Goal: Task Accomplishment & Management: Manage account settings

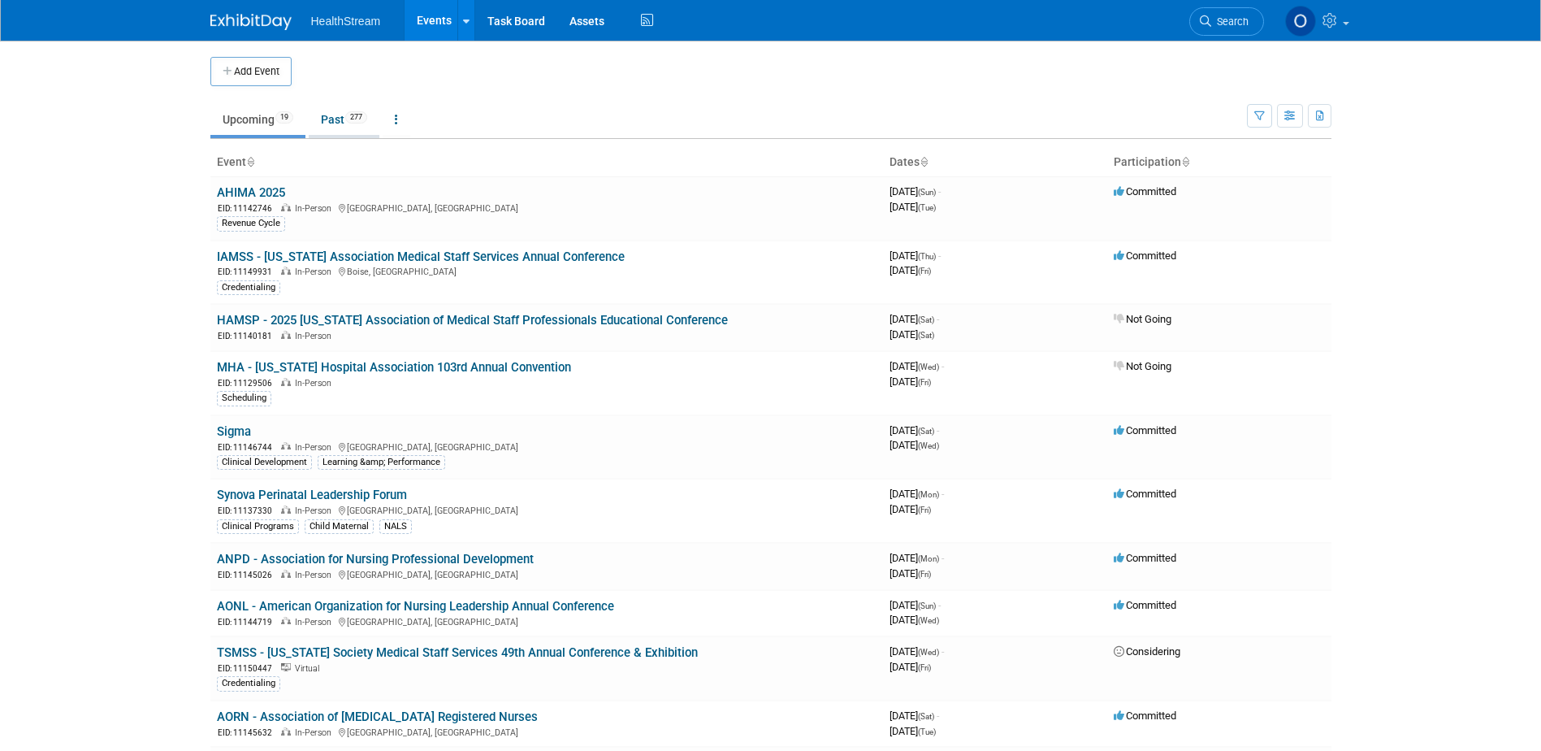
click at [336, 111] on link "Past 277" at bounding box center [344, 119] width 71 height 31
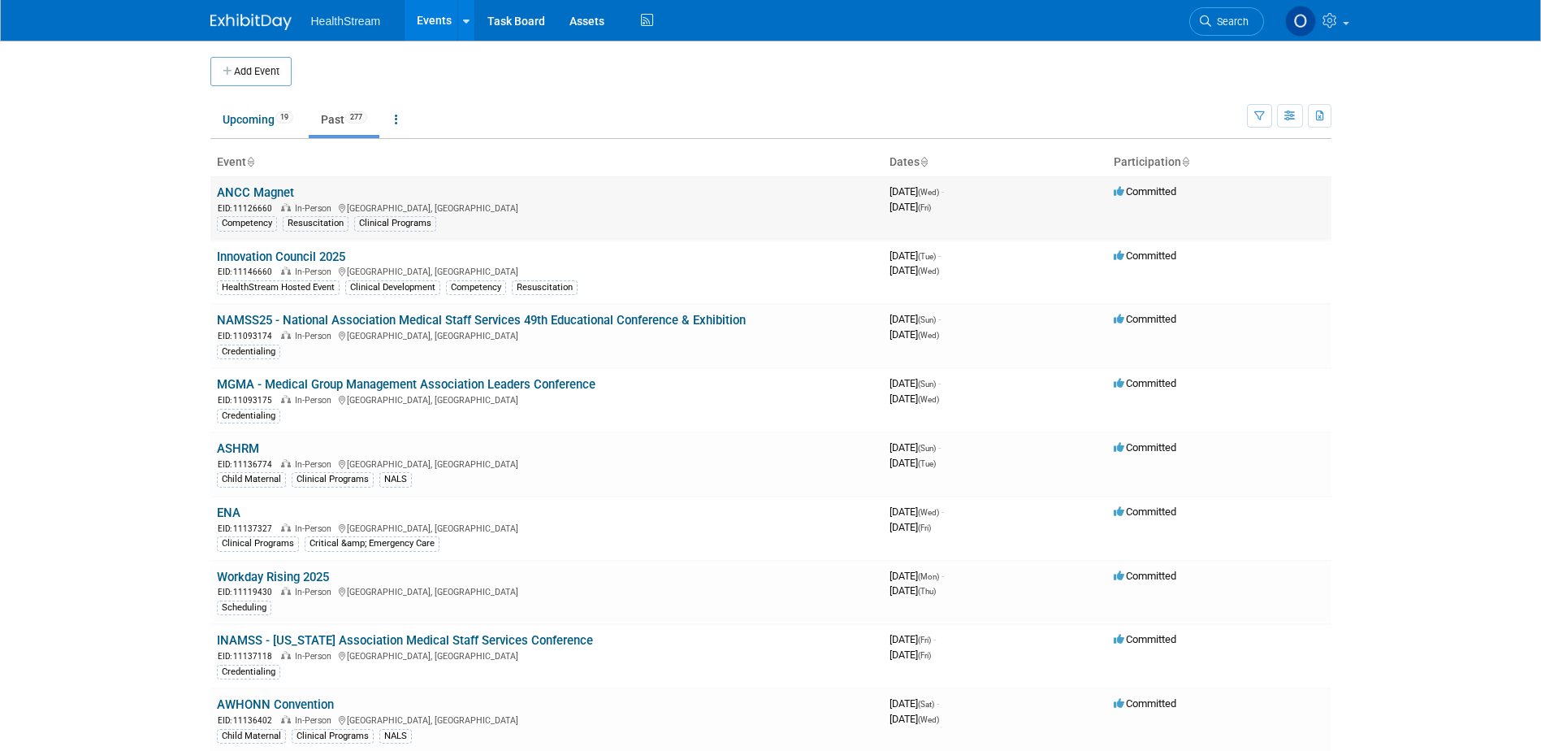
click at [253, 189] on link "ANCC Magnet" at bounding box center [255, 192] width 77 height 15
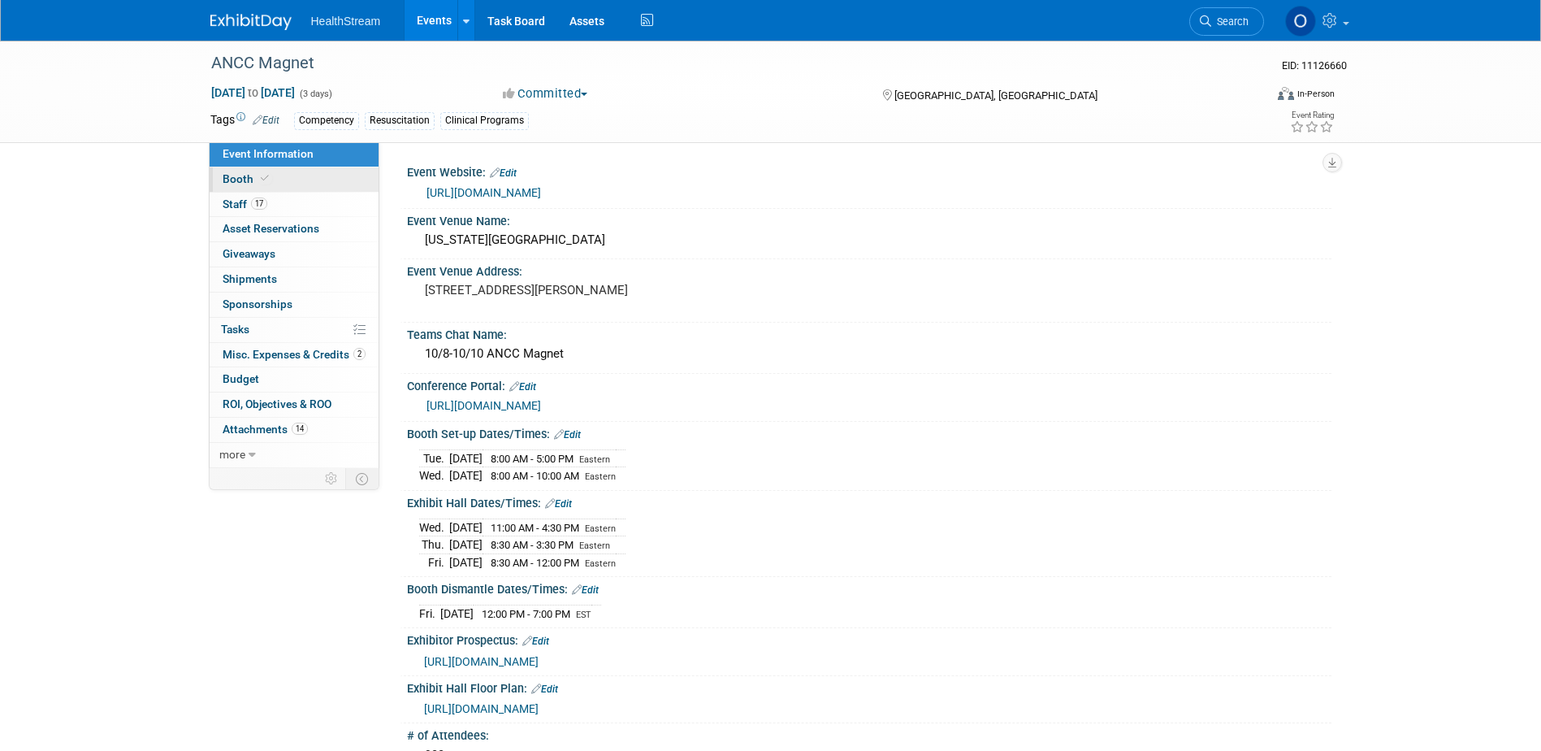
click at [257, 178] on span at bounding box center [264, 178] width 15 height 12
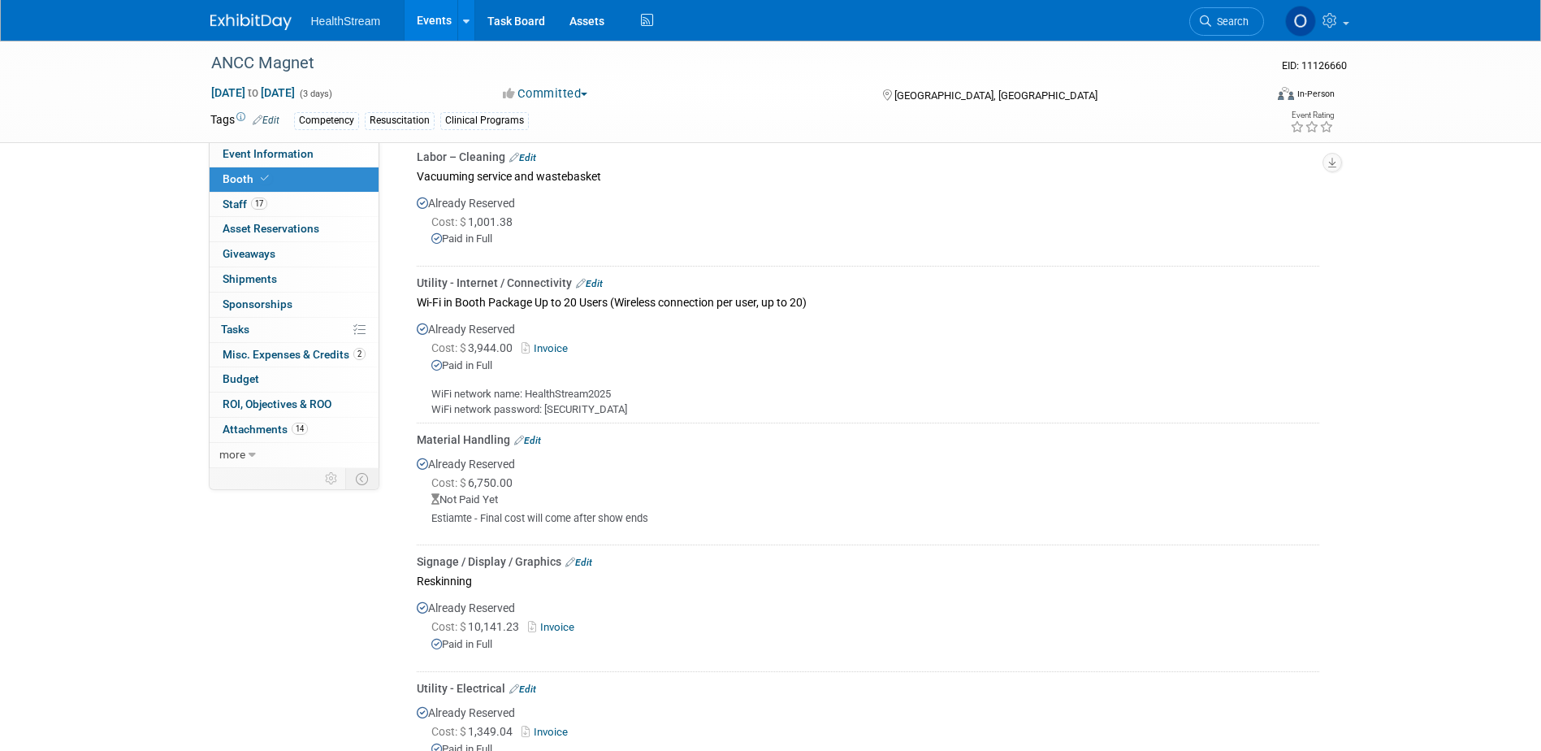
scroll to position [975, 0]
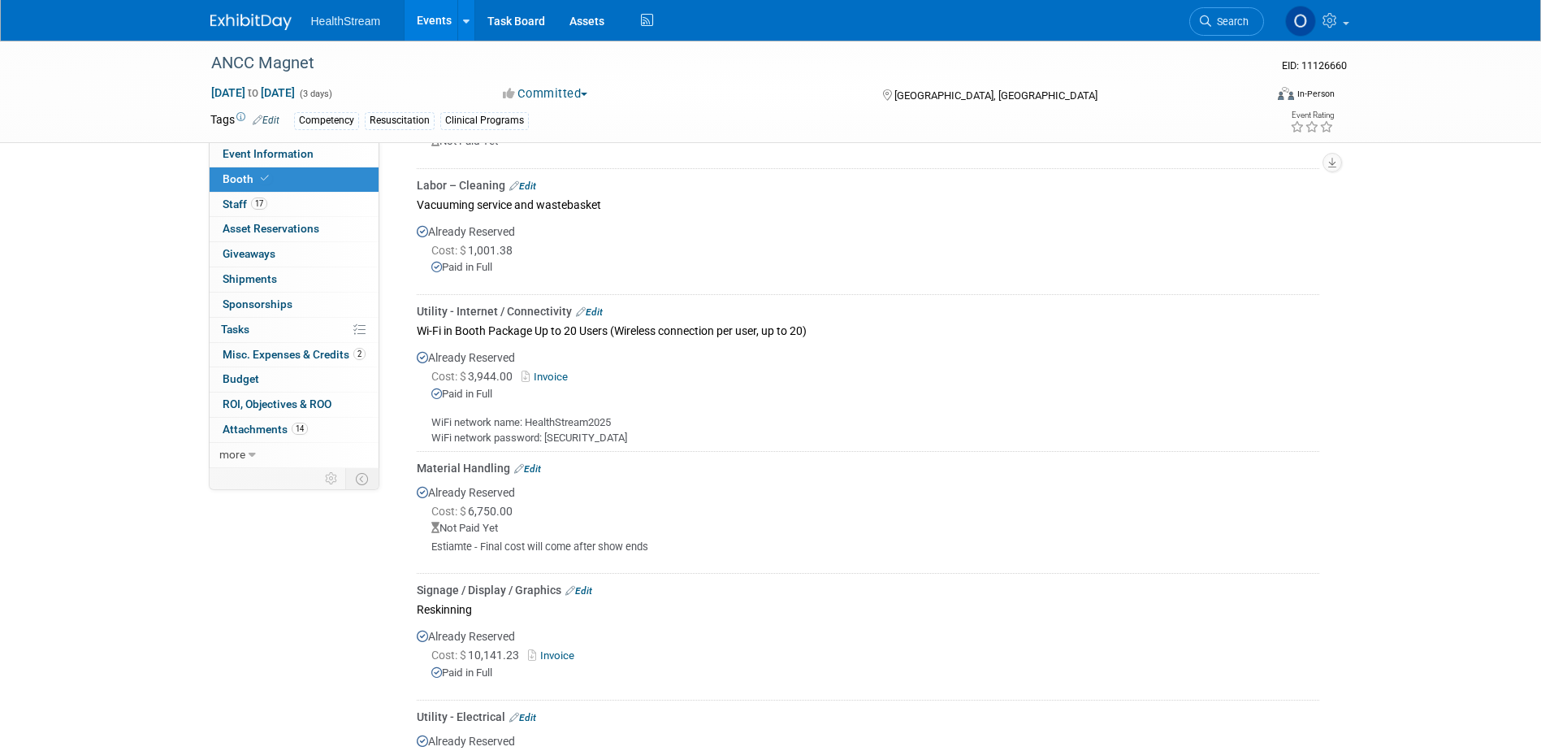
click at [535, 463] on link "Edit" at bounding box center [527, 468] width 27 height 11
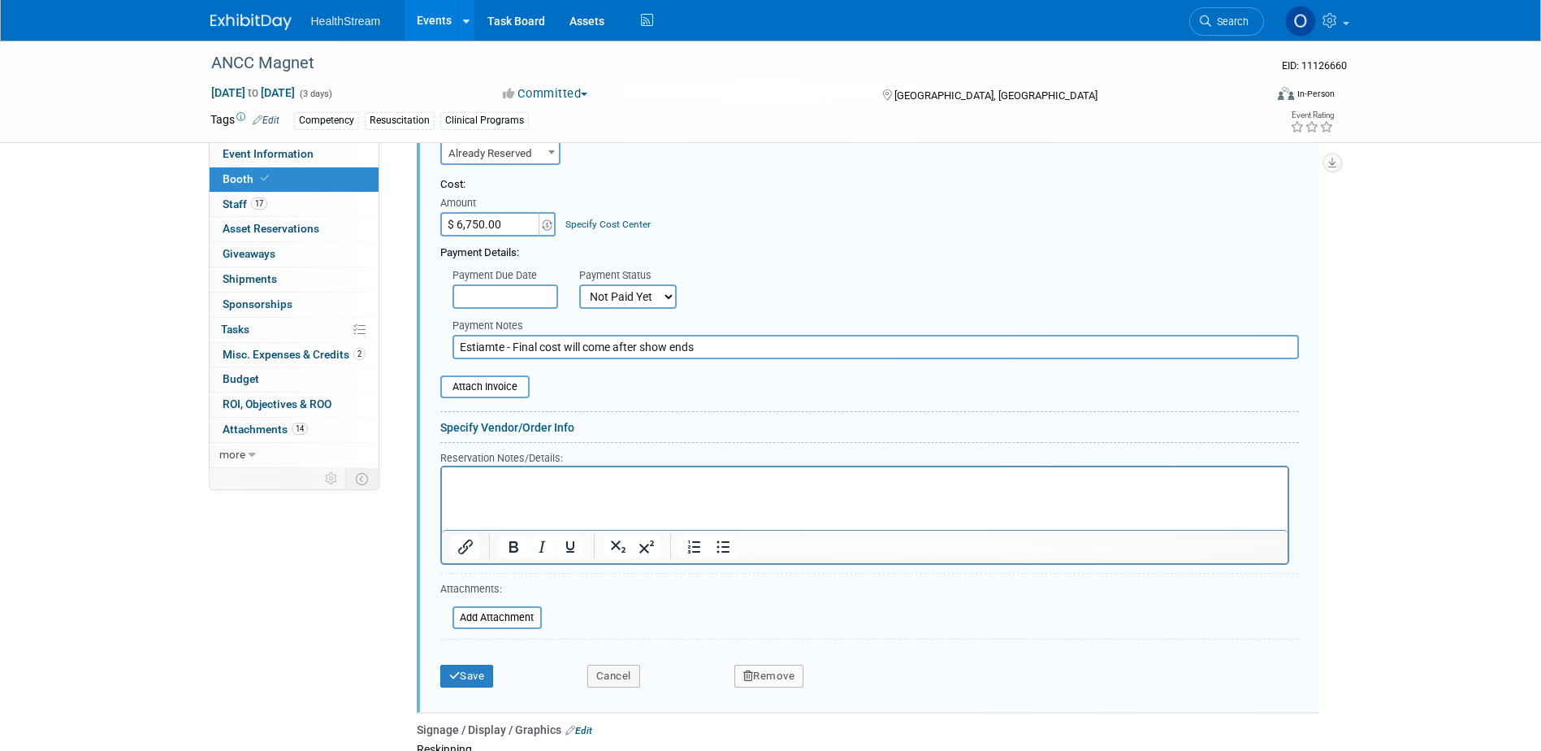
scroll to position [1400, 0]
click at [611, 668] on button "Cancel" at bounding box center [613, 674] width 53 height 23
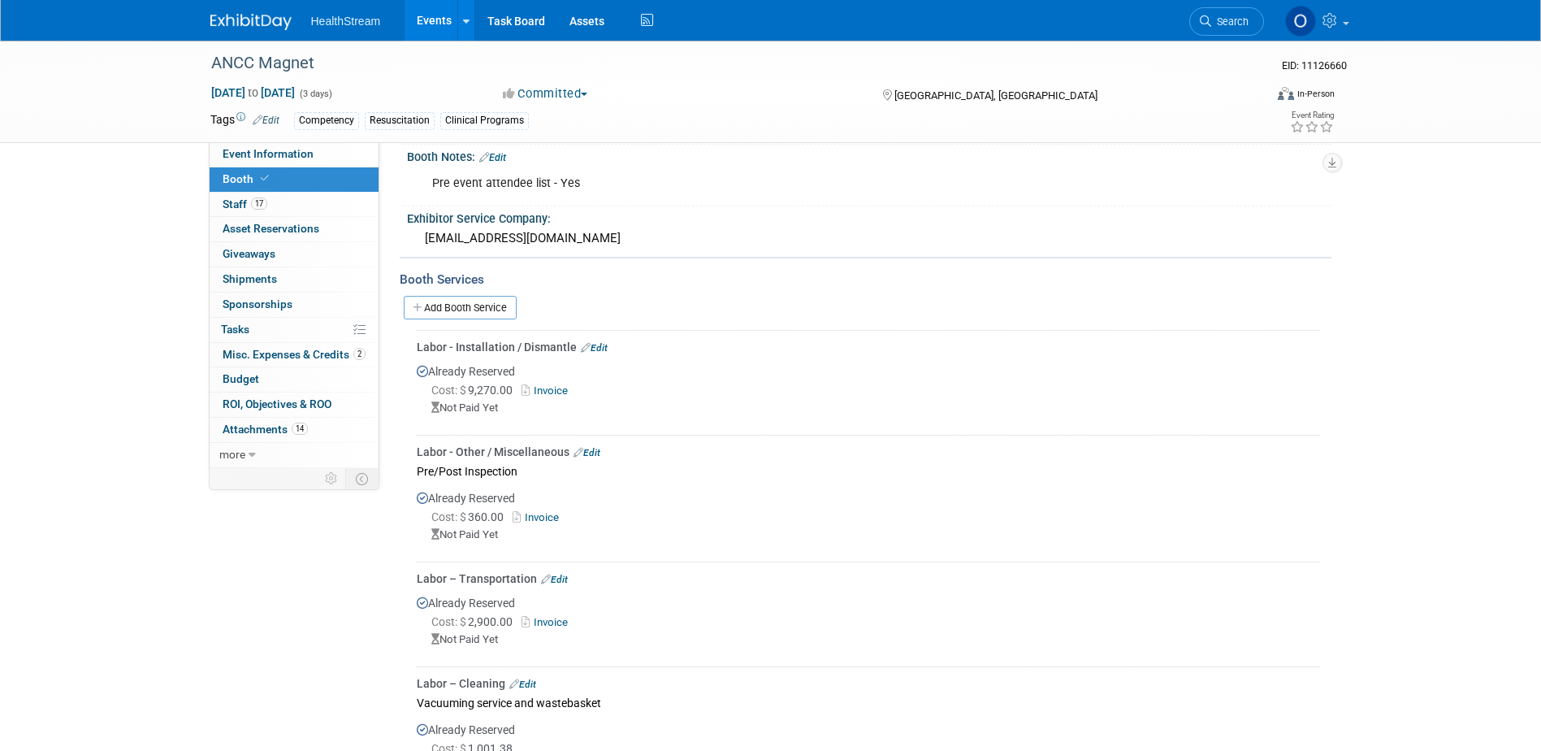
scroll to position [409, 0]
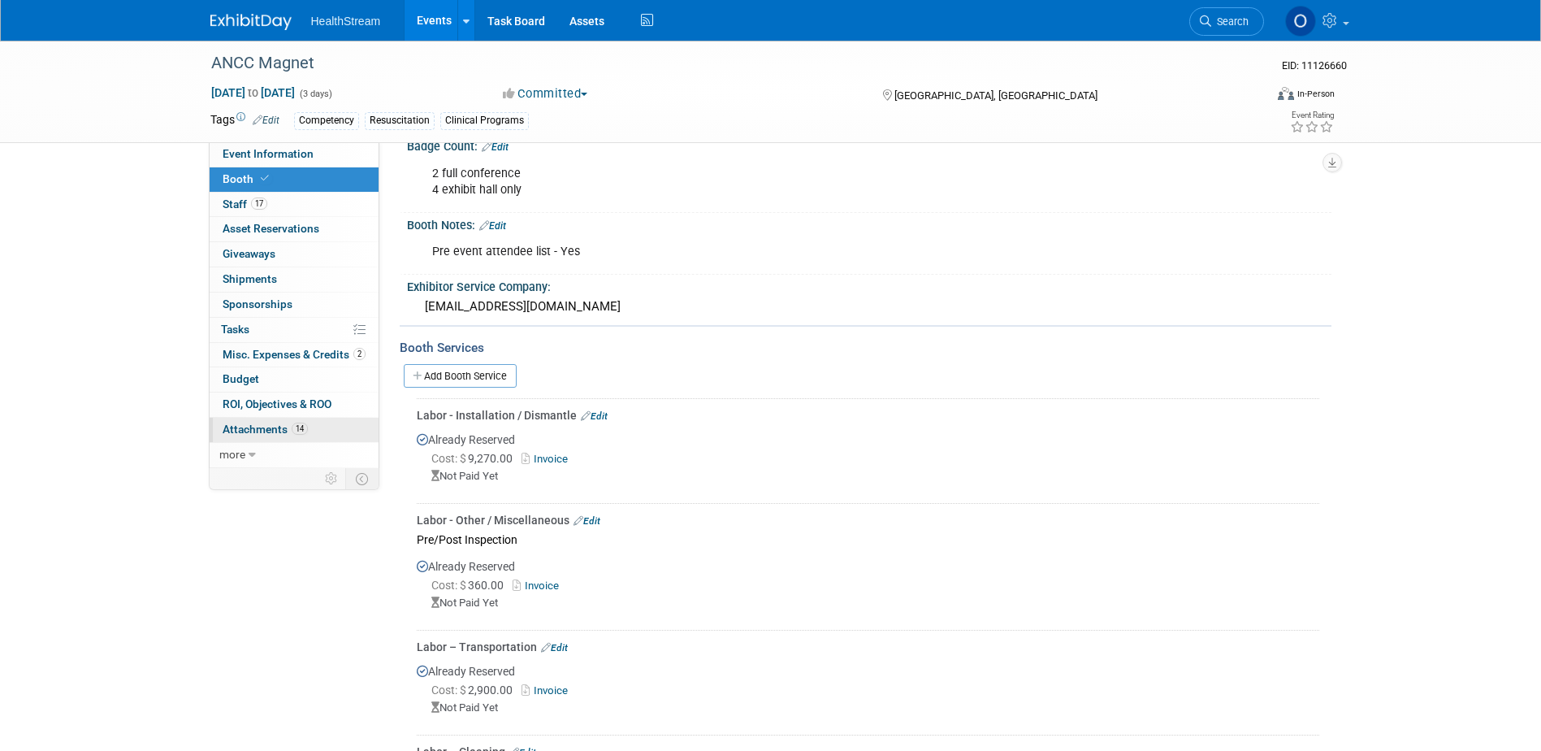
click at [271, 431] on span "Attachments 14" at bounding box center [265, 428] width 85 height 13
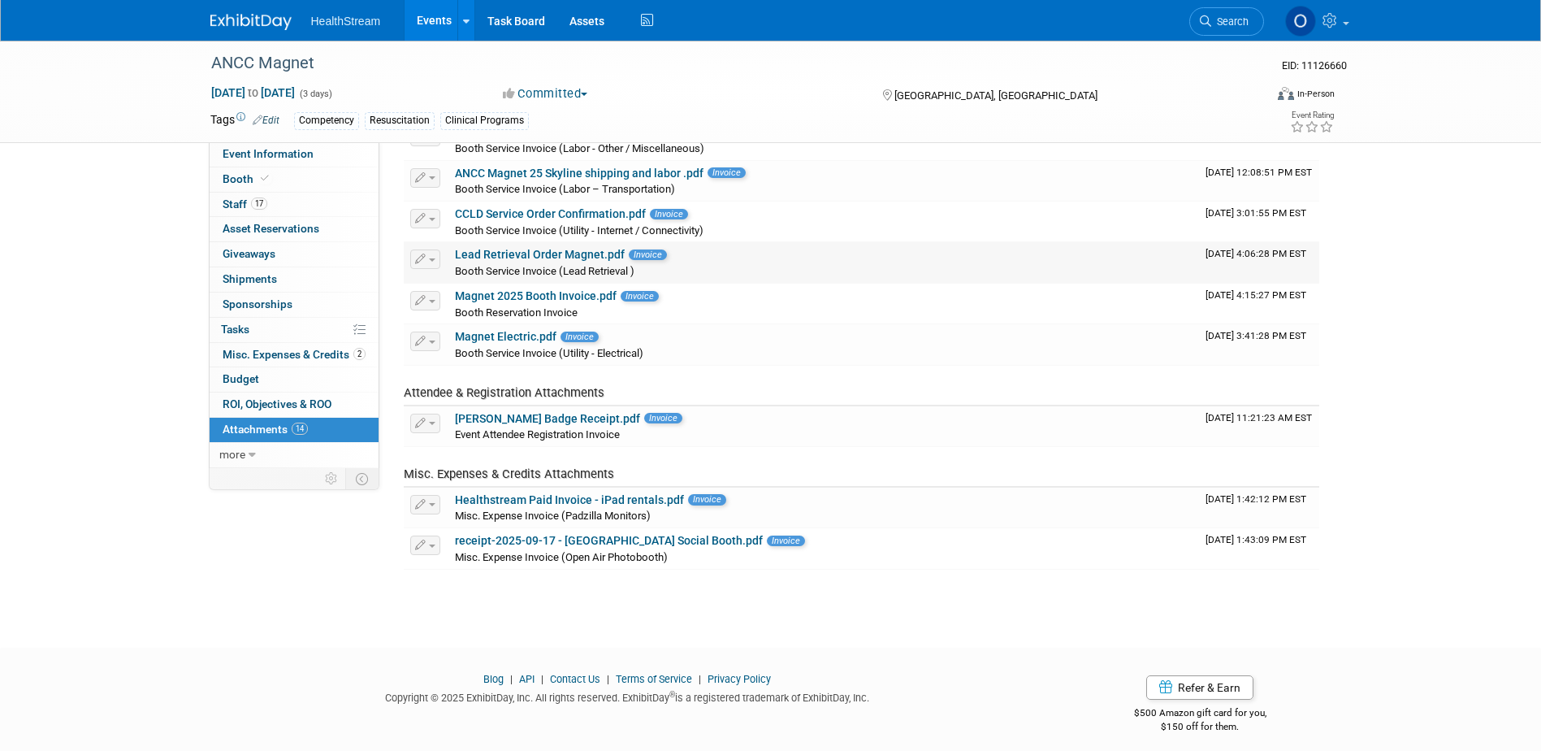
scroll to position [377, 0]
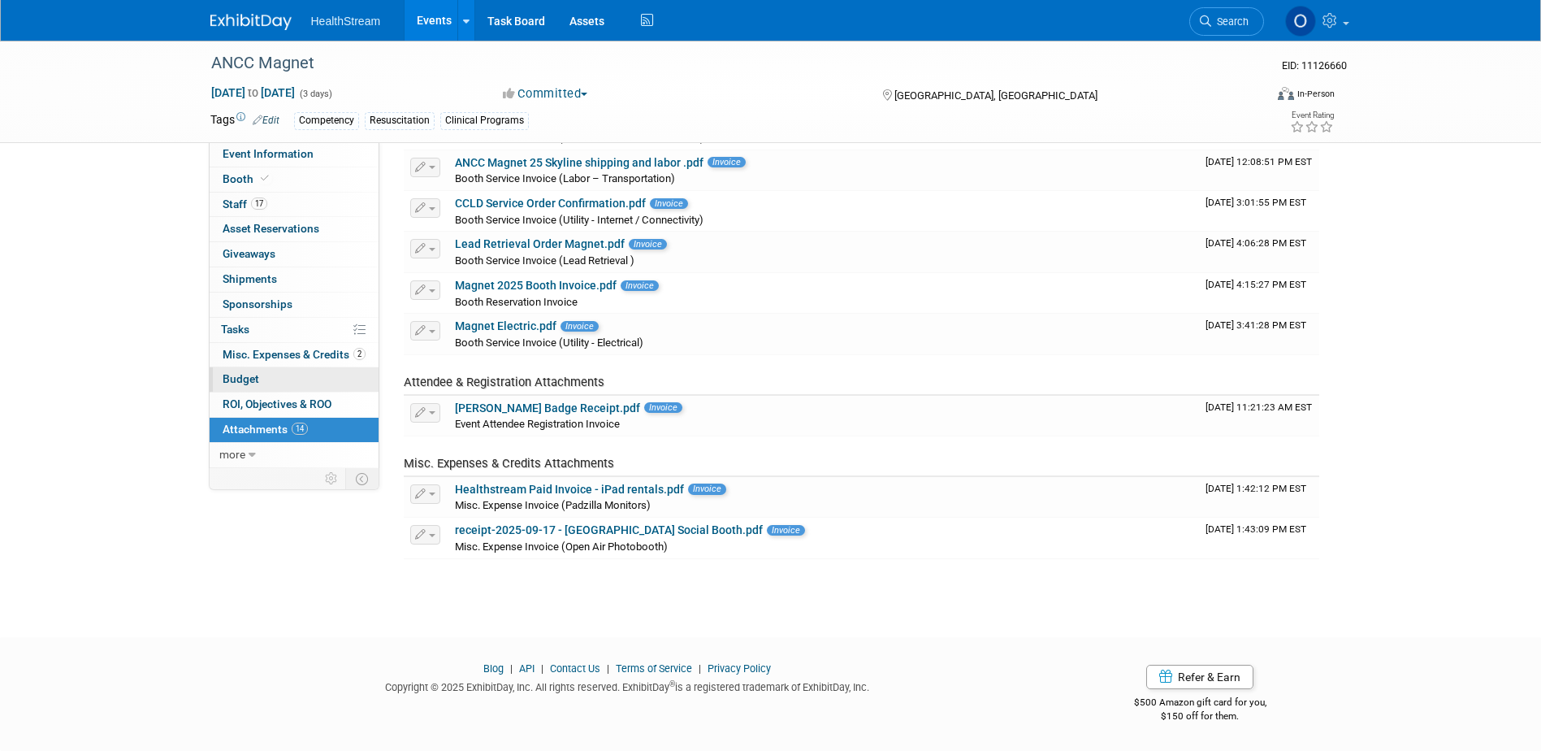
click at [253, 371] on link "Budget" at bounding box center [294, 379] width 169 height 24
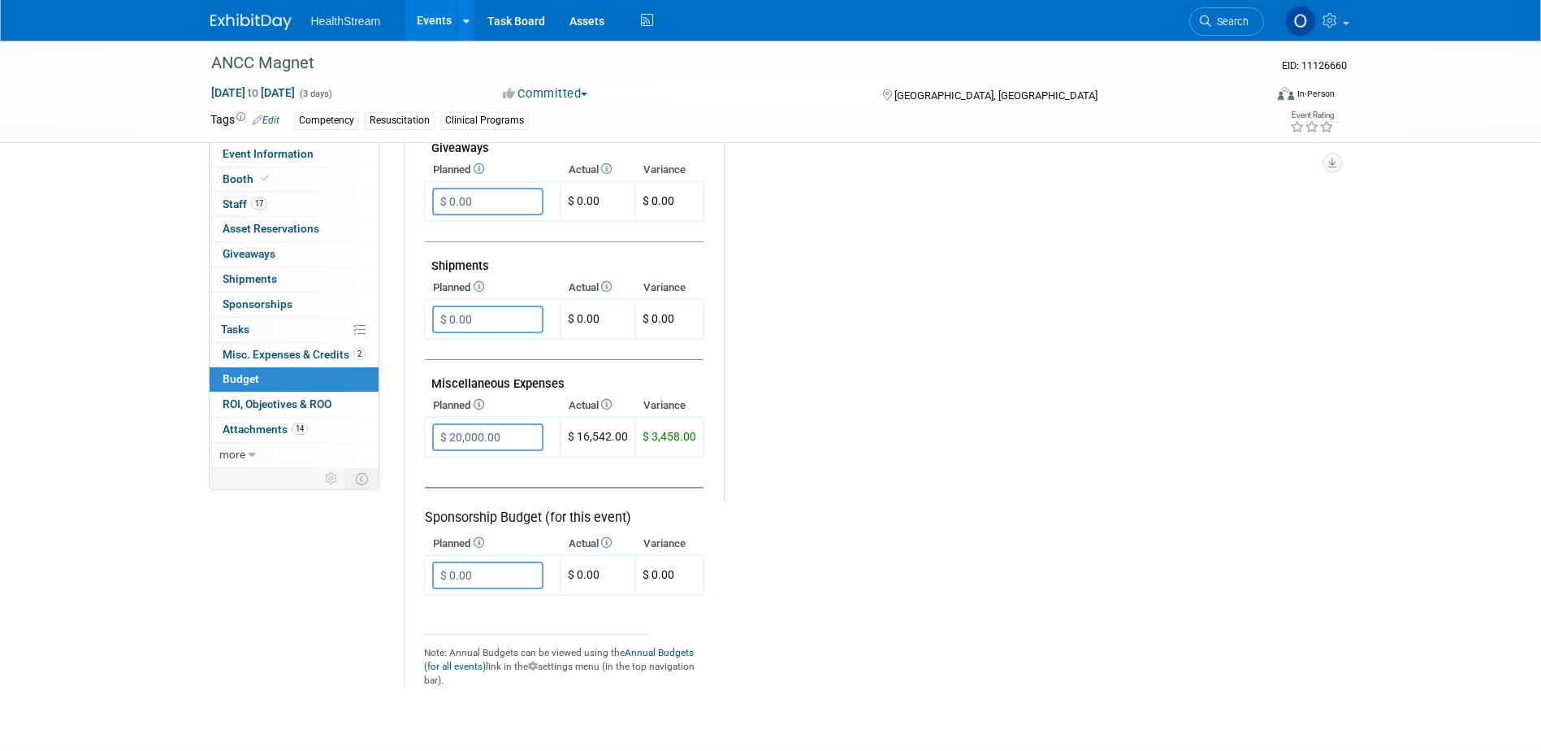
scroll to position [812, 0]
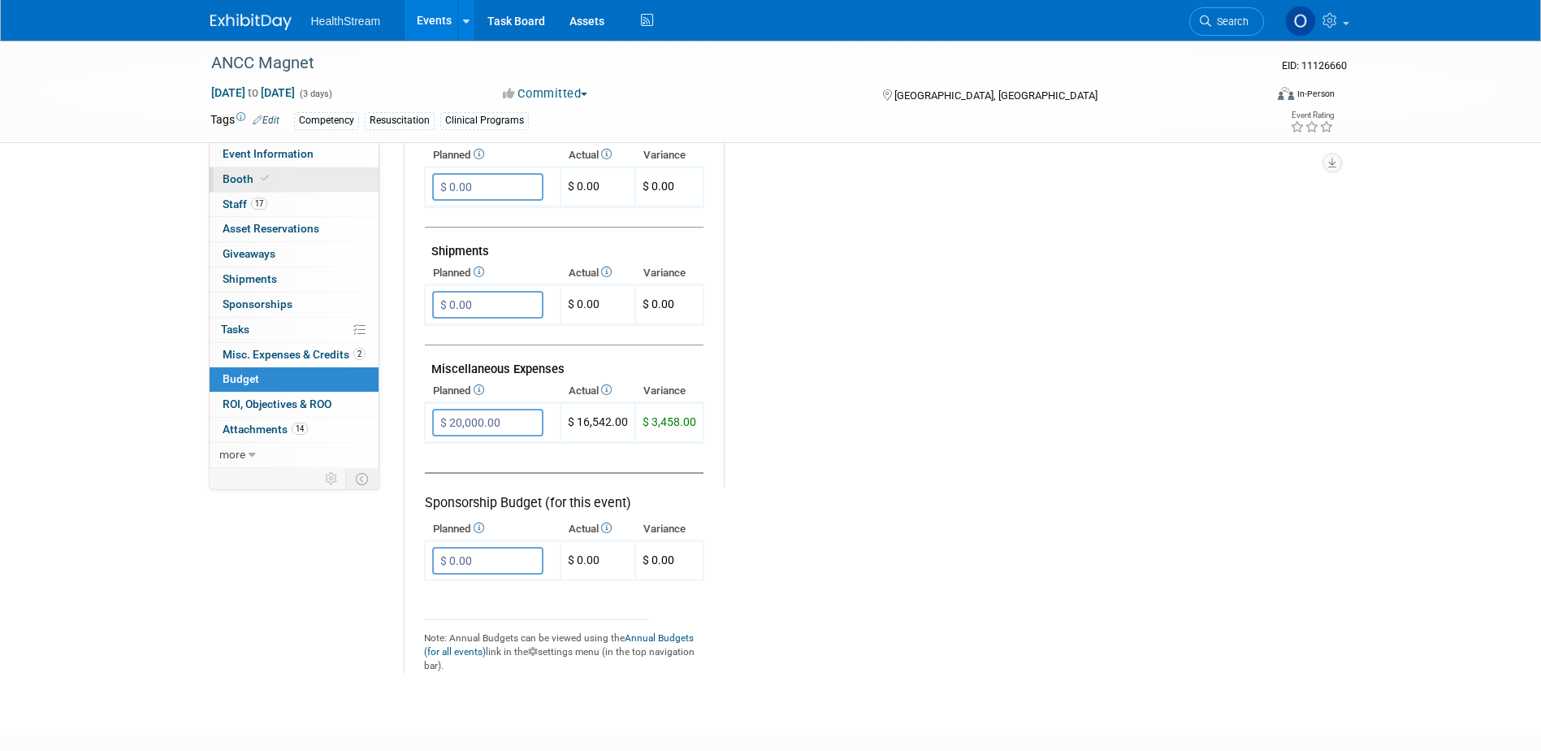
click at [264, 183] on icon at bounding box center [265, 178] width 8 height 9
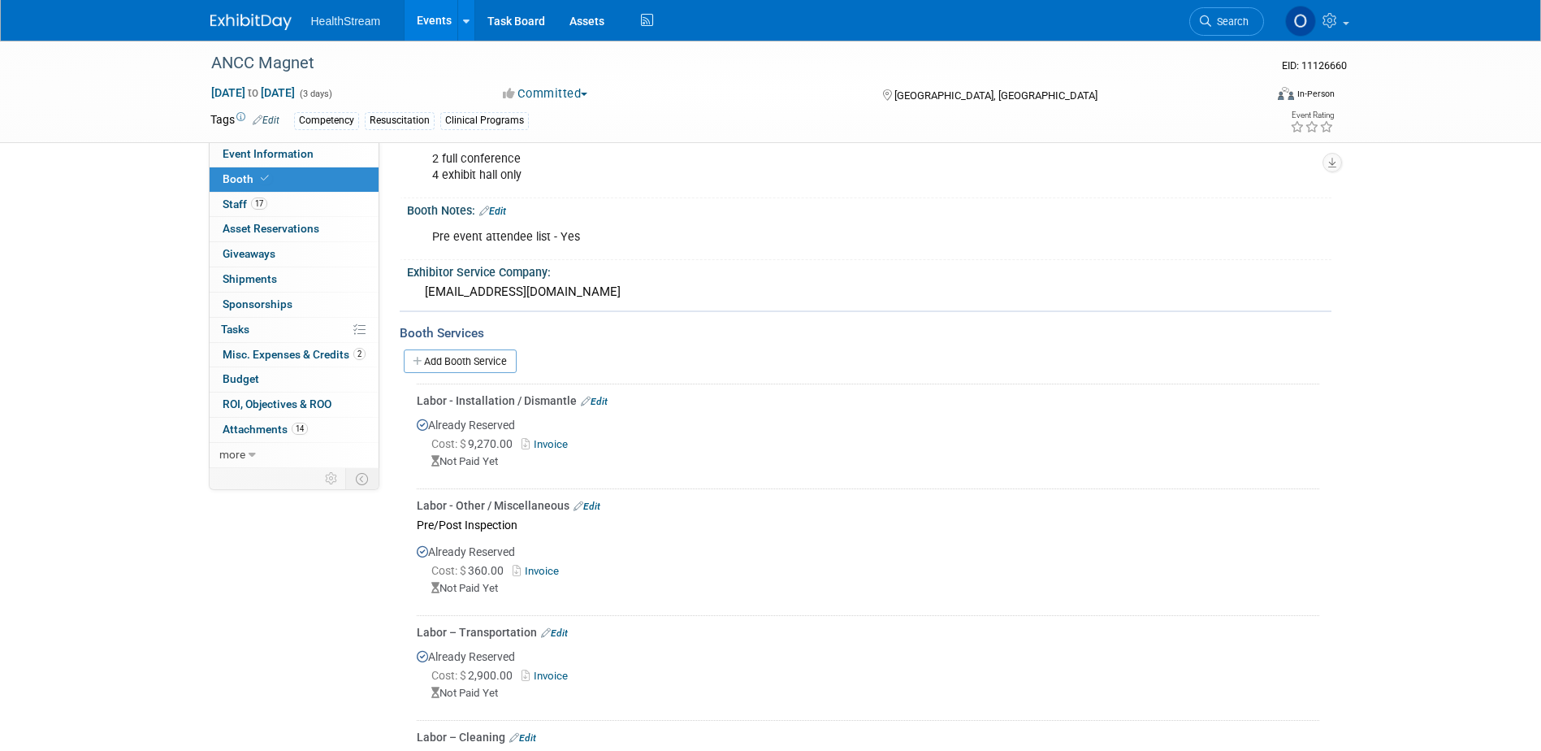
scroll to position [409, 0]
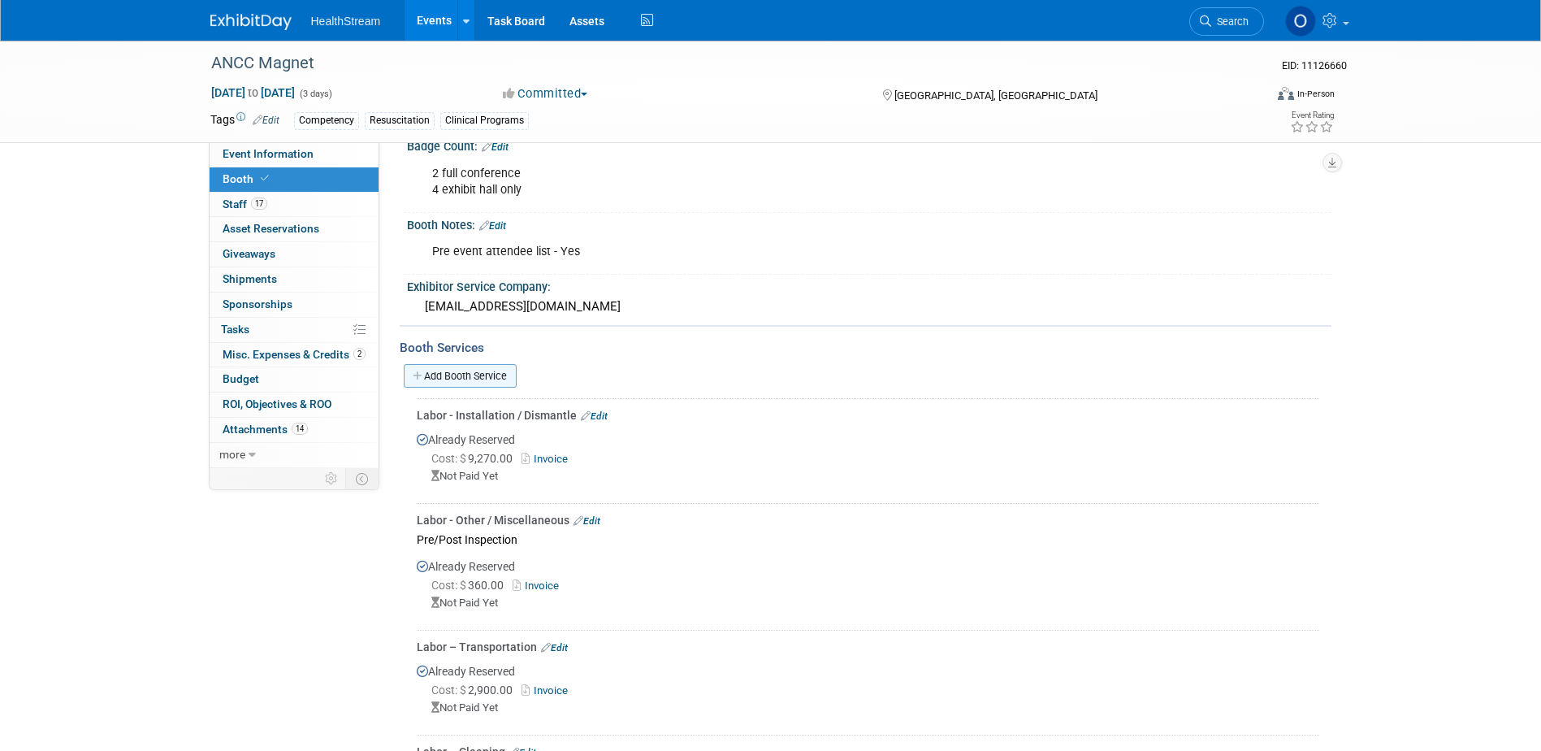
click at [440, 371] on link "Add Booth Service" at bounding box center [460, 376] width 113 height 24
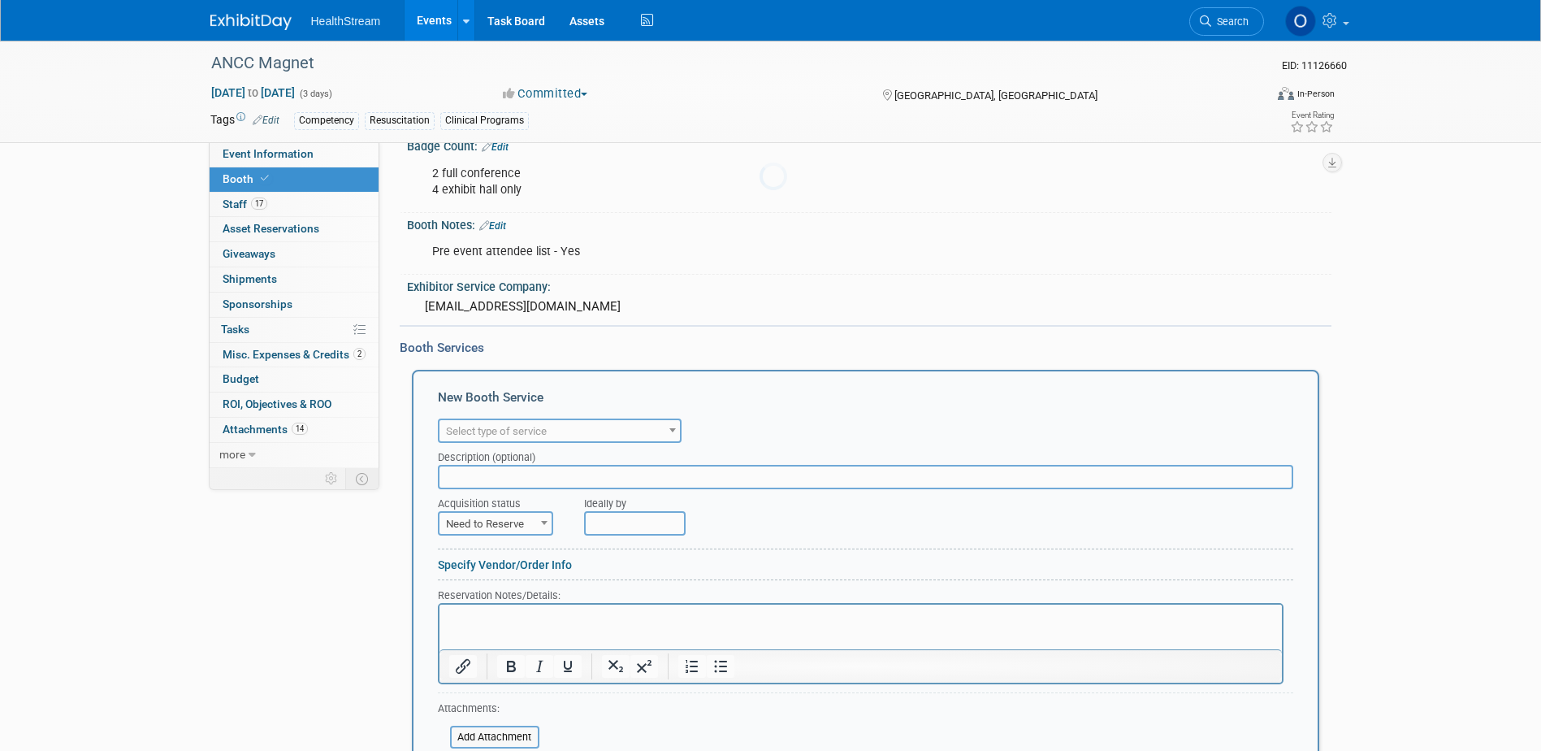
scroll to position [0, 0]
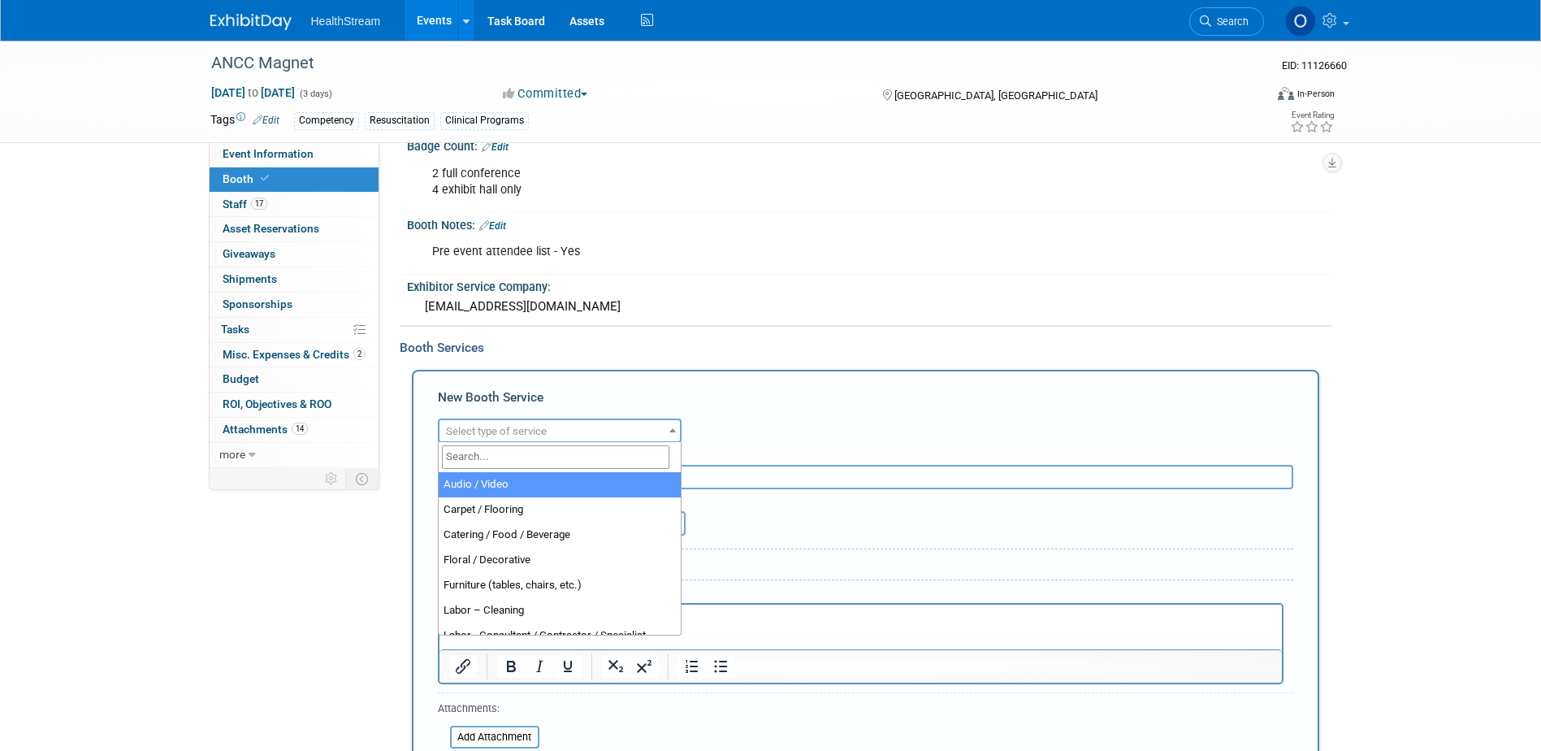
click at [541, 434] on span "Select type of service" at bounding box center [496, 431] width 101 height 12
select select "4"
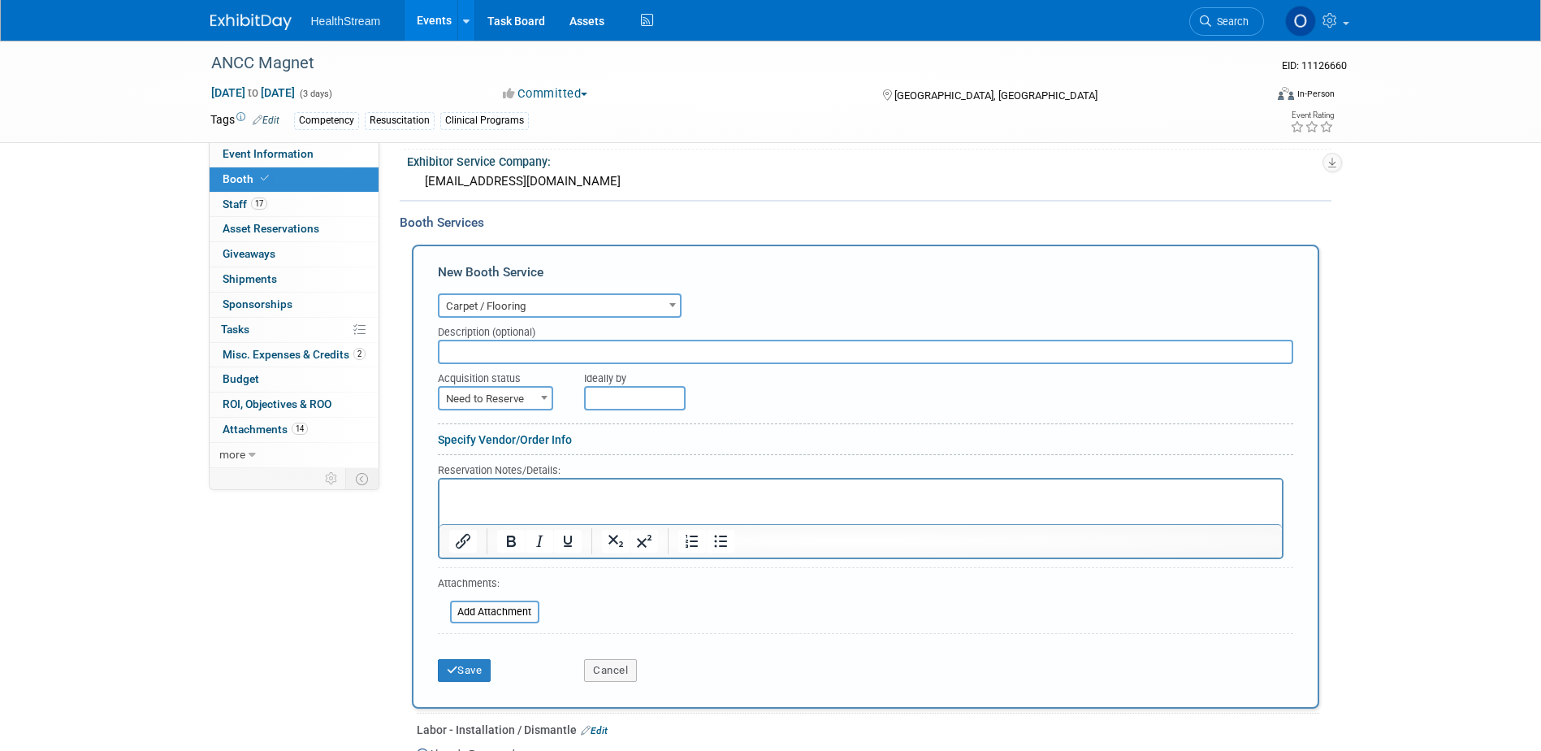
scroll to position [571, 0]
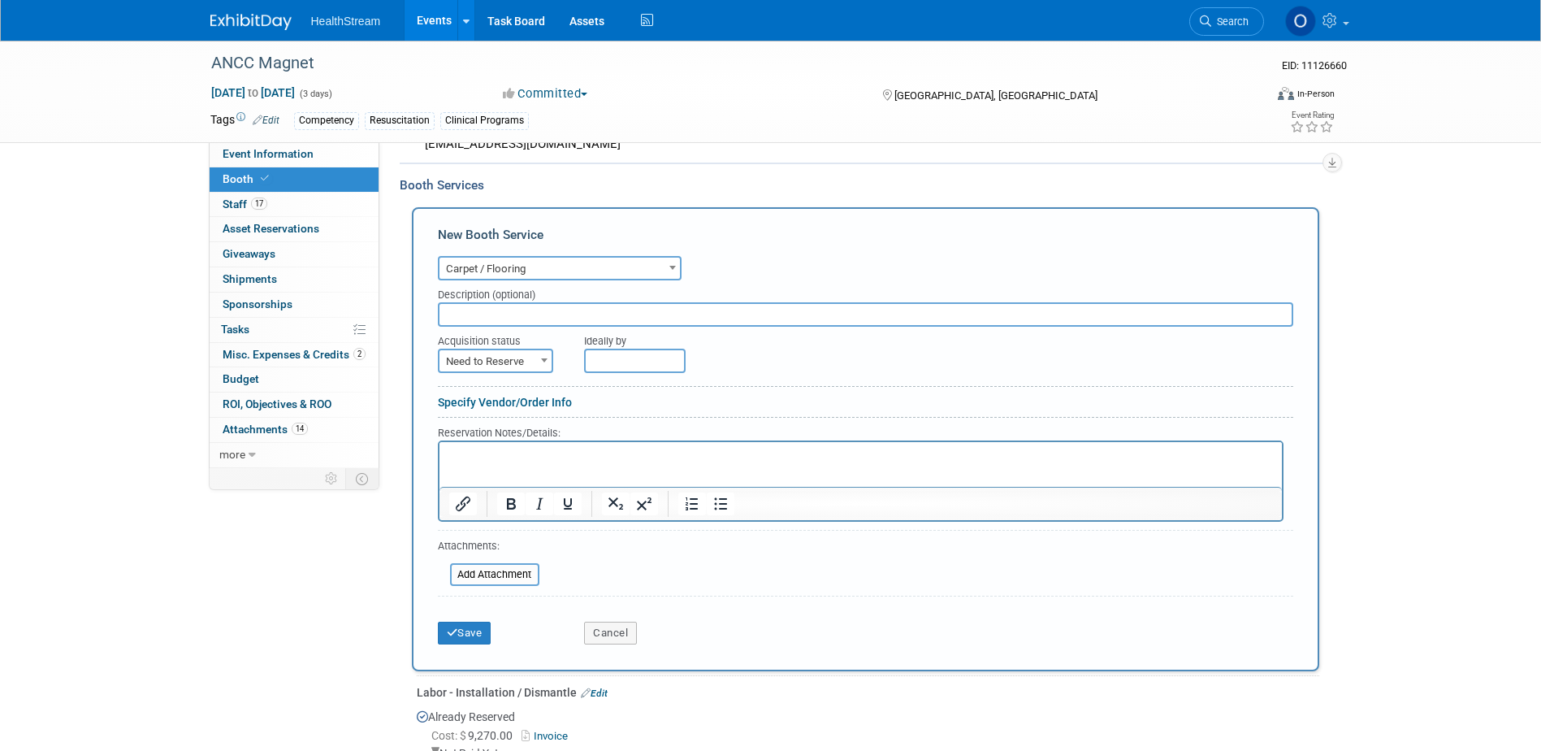
click at [522, 357] on span "Need to Reserve" at bounding box center [495, 361] width 112 height 23
select select "2"
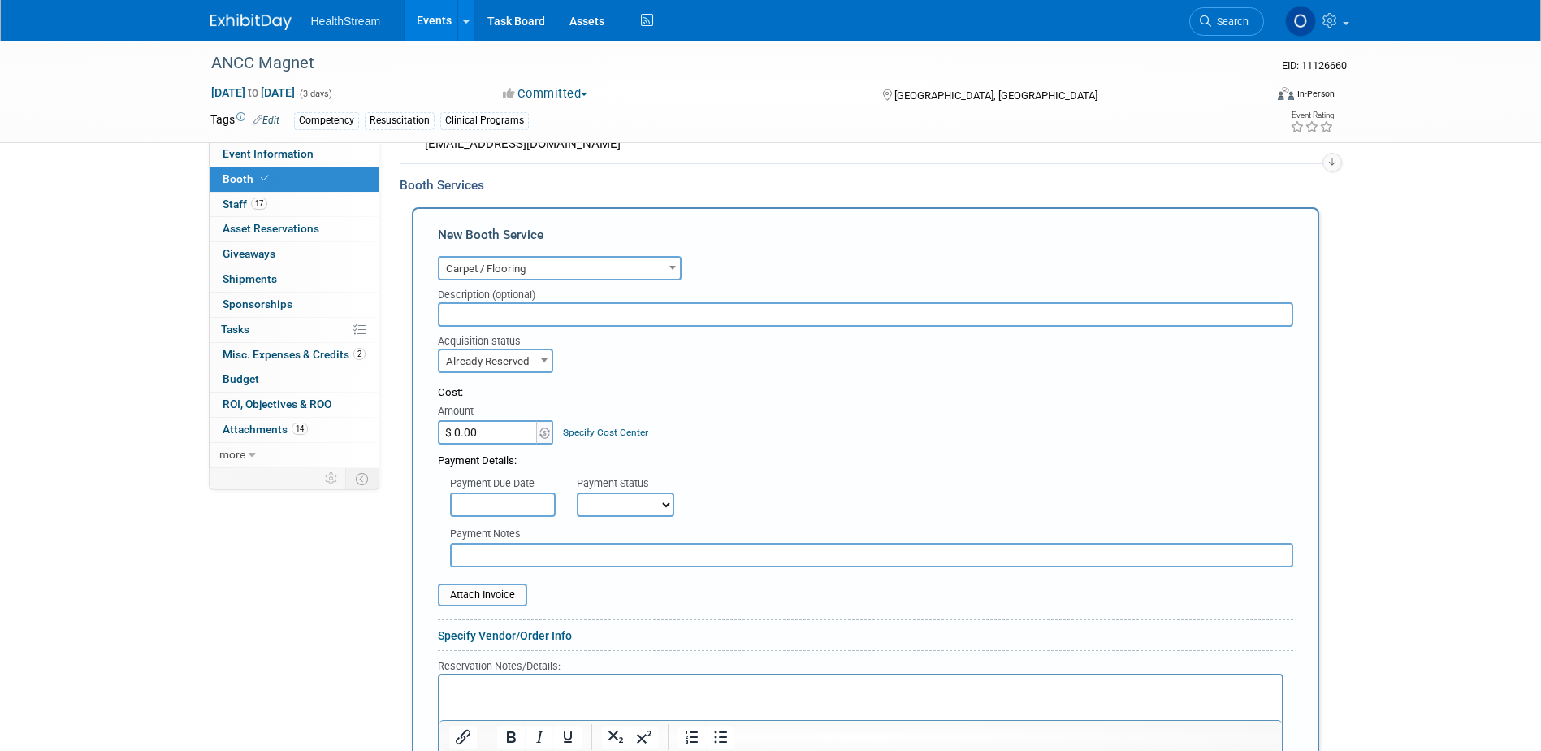
click at [494, 424] on input "$ 0.00" at bounding box center [489, 432] width 102 height 24
type input "$ 2,009.53"
click at [751, 420] on div "Cost: Amount $ 2,009.53 Specify Cost Center Cost Center -- Not Specified --" at bounding box center [865, 414] width 855 height 59
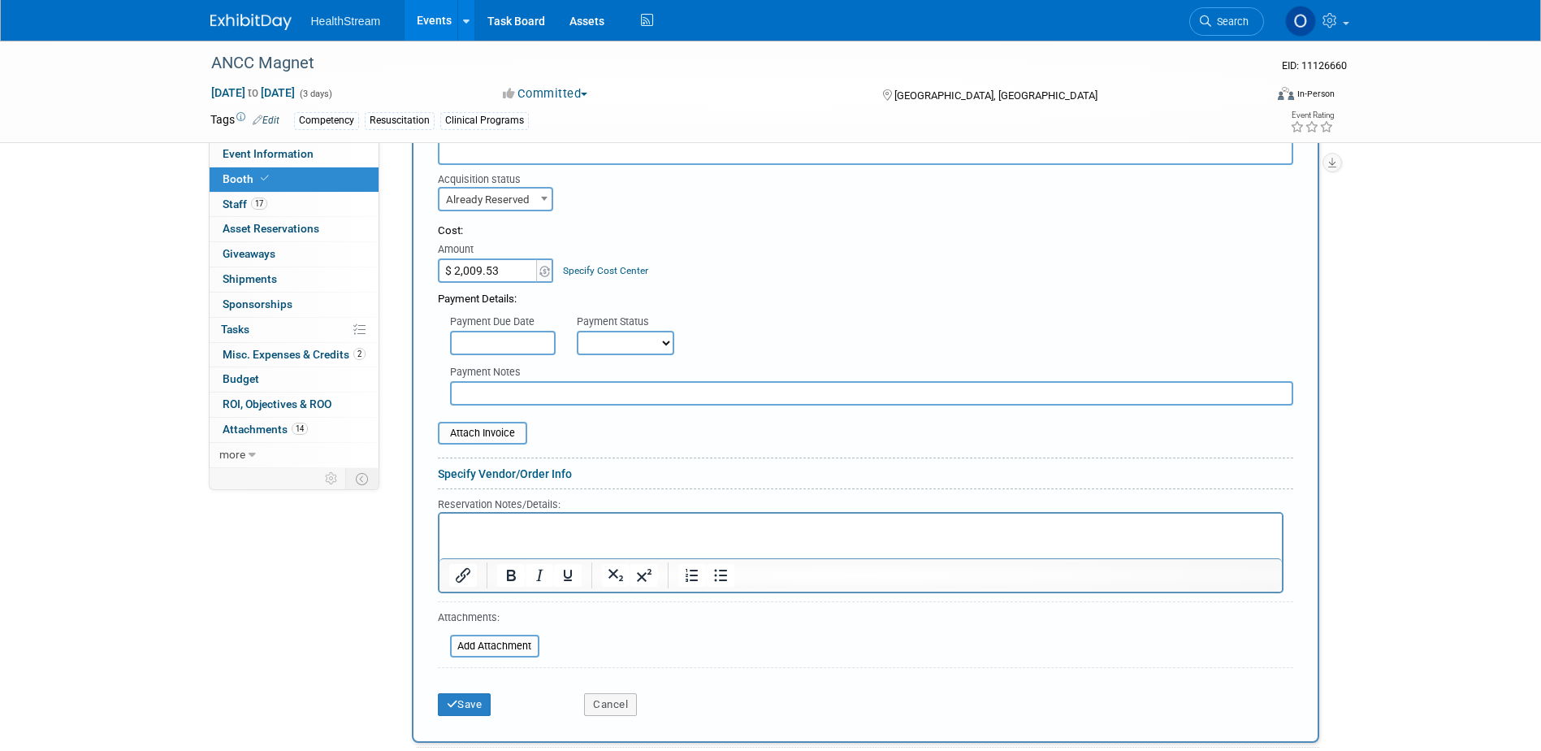
scroll to position [733, 0]
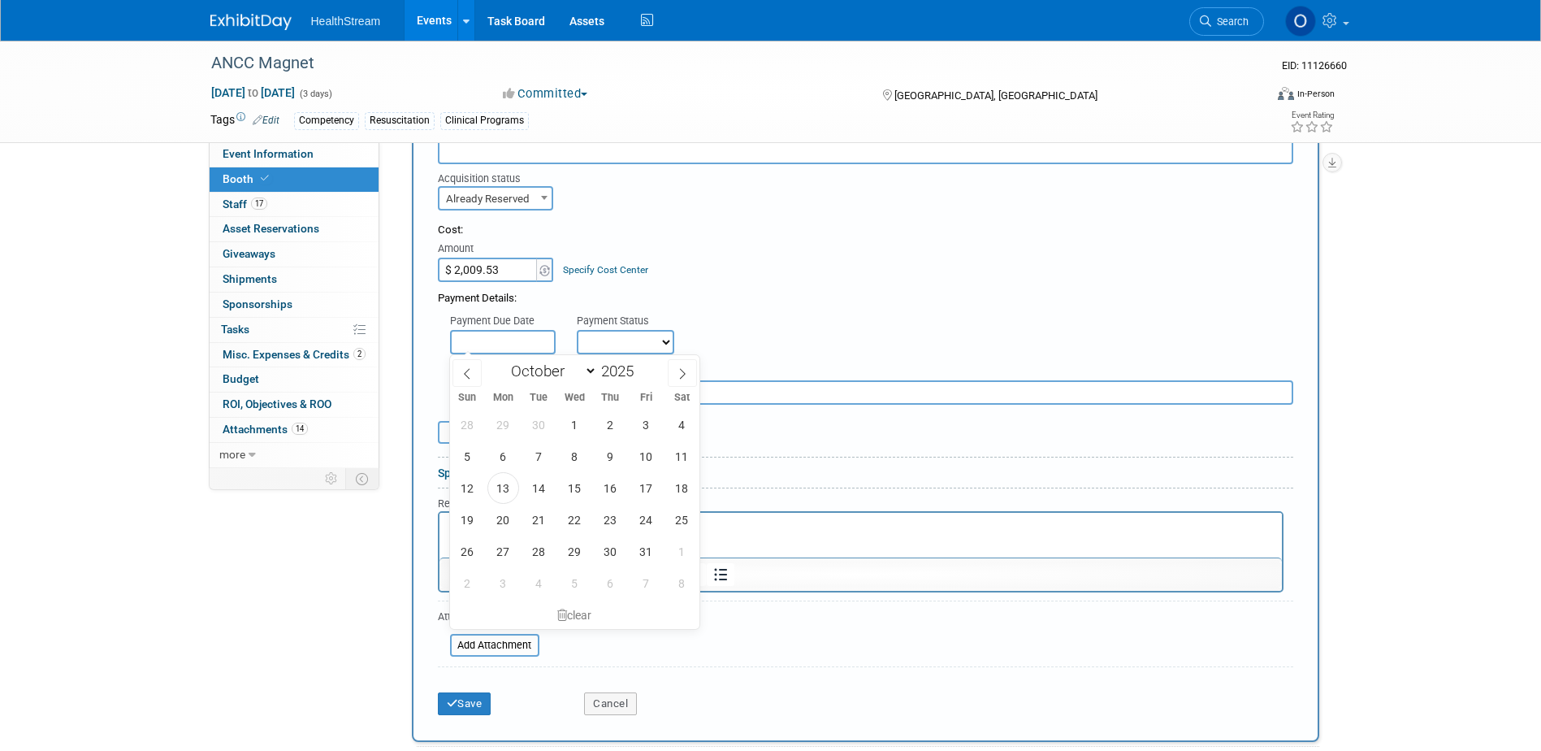
click at [505, 486] on span "13" at bounding box center [503, 488] width 32 height 32
type input "Oct 13, 2025"
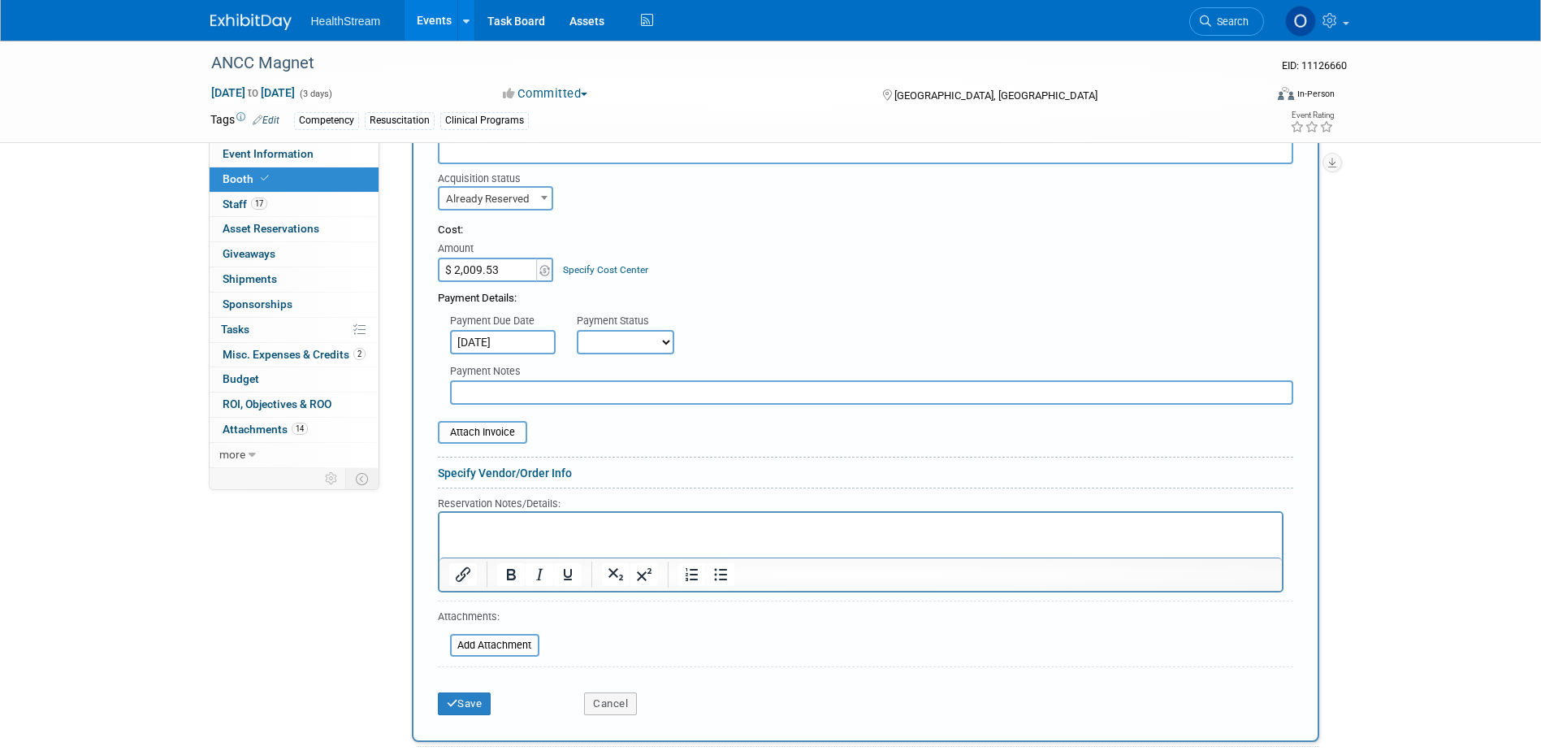
click at [629, 332] on select "Not Paid Yet Partially Paid Paid in Full" at bounding box center [625, 342] width 97 height 24
select select "1"
click at [577, 330] on select "Not Paid Yet Partially Paid Paid in Full" at bounding box center [625, 342] width 97 height 24
click at [499, 434] on input "file" at bounding box center [428, 431] width 193 height 19
click at [464, 435] on input "file" at bounding box center [428, 431] width 193 height 19
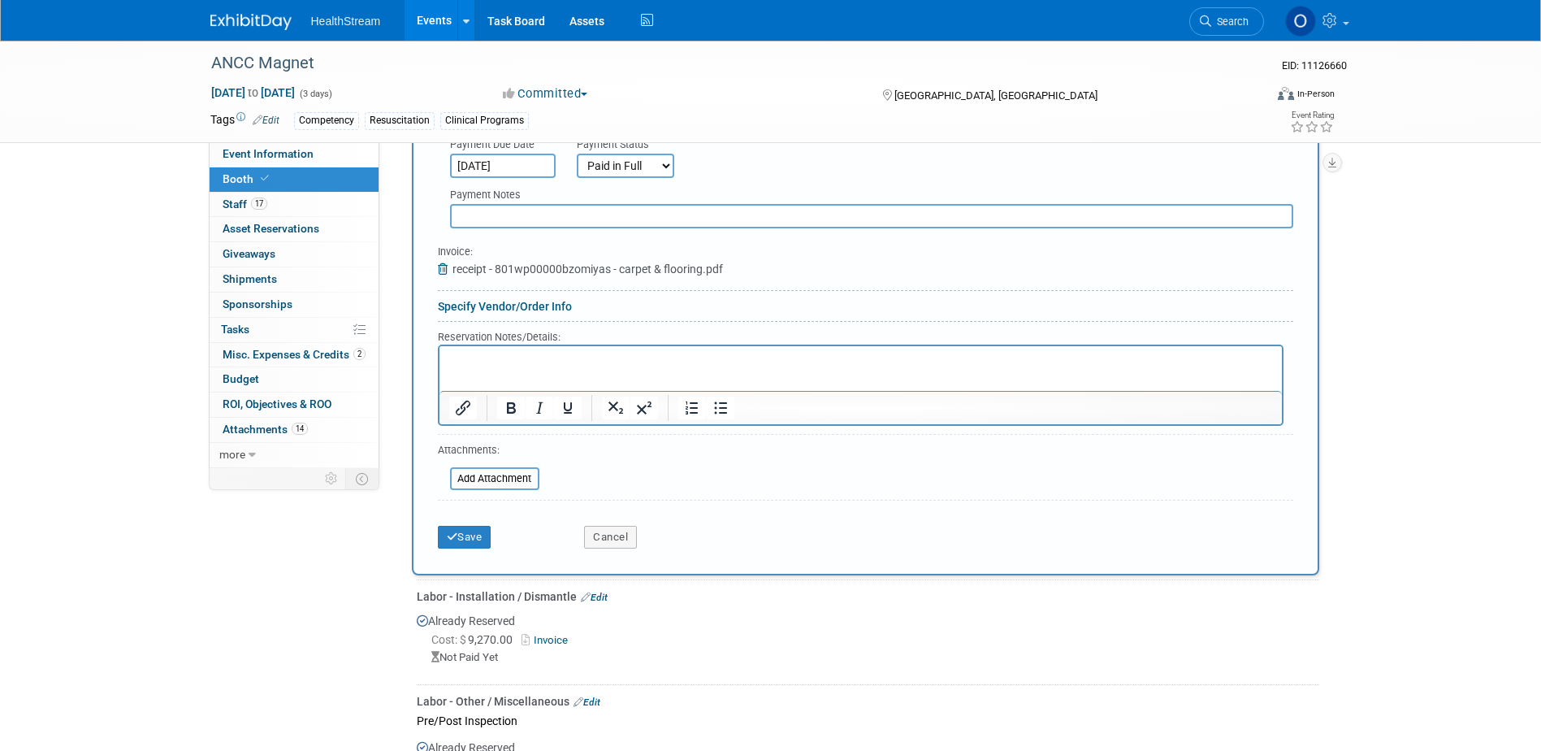
scroll to position [1058, 0]
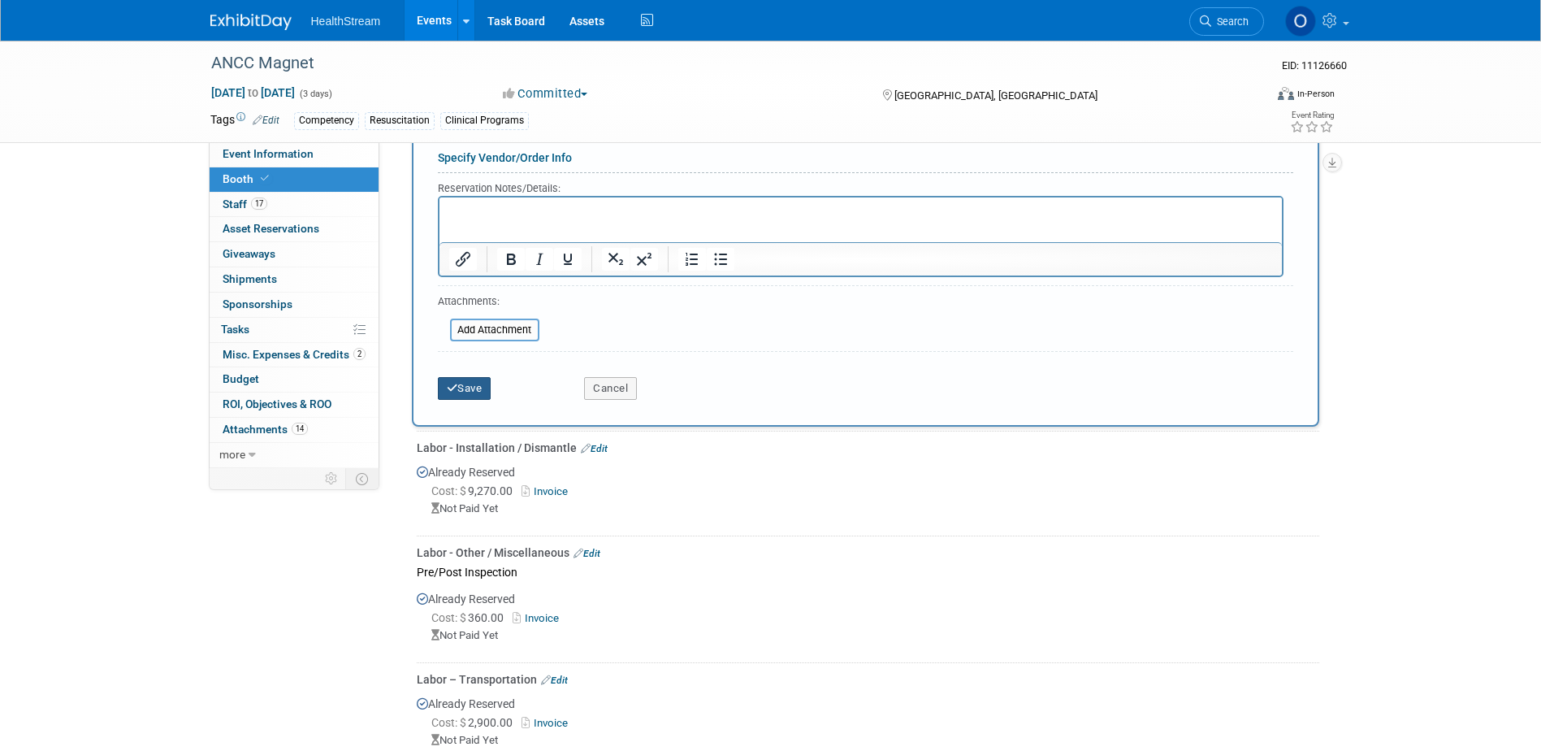
click at [470, 387] on button "Save" at bounding box center [465, 388] width 54 height 23
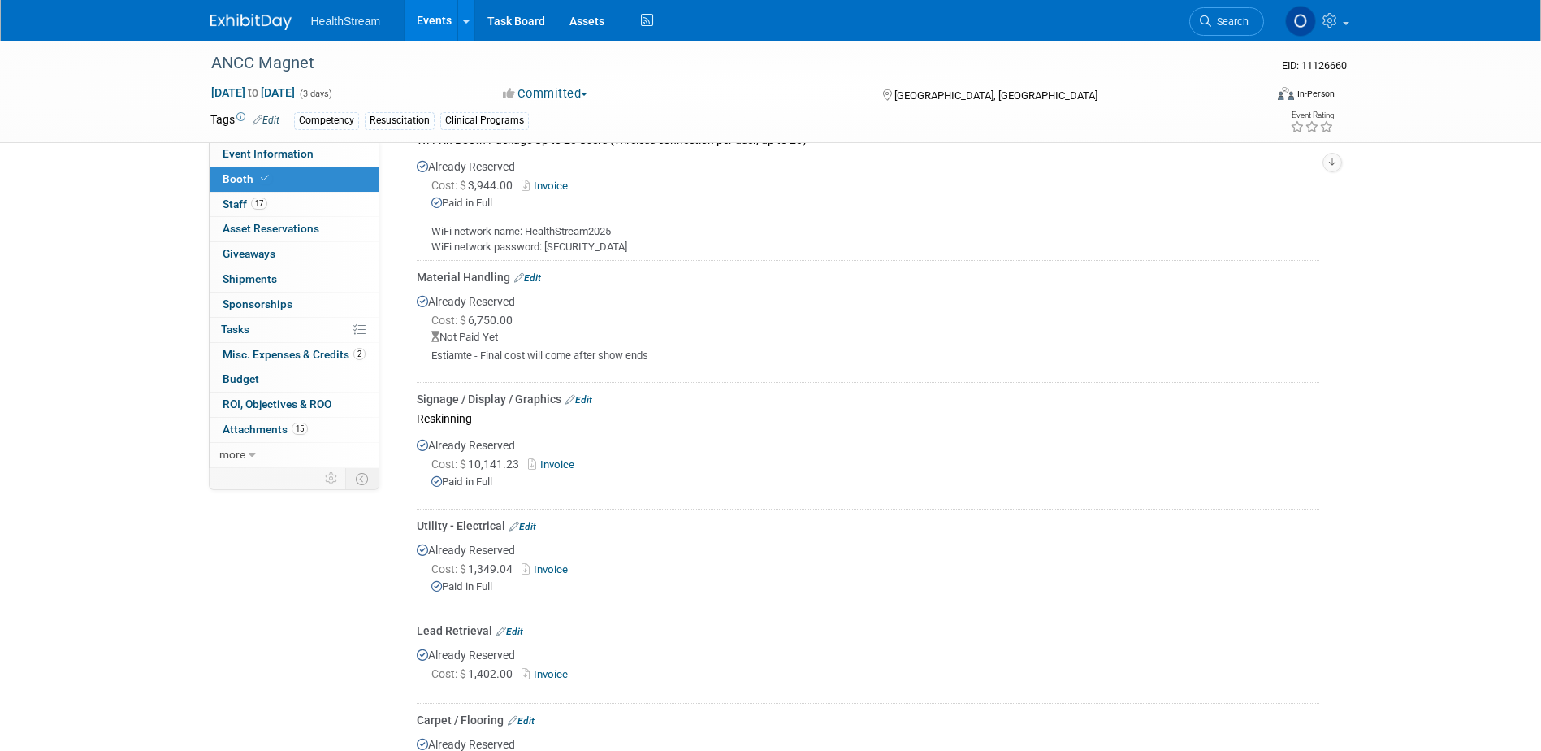
scroll to position [1218, 0]
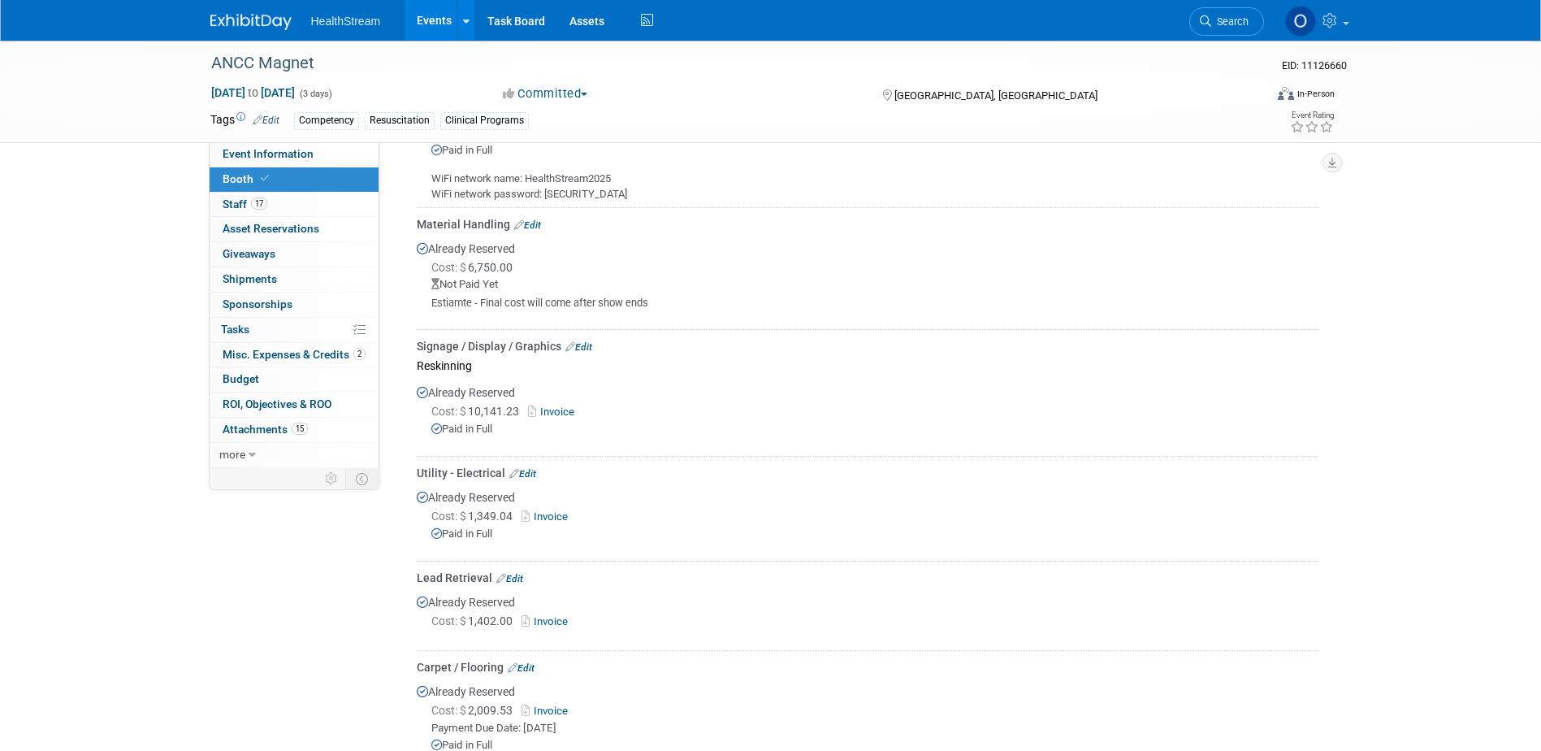
click at [533, 220] on link "Edit" at bounding box center [527, 224] width 27 height 11
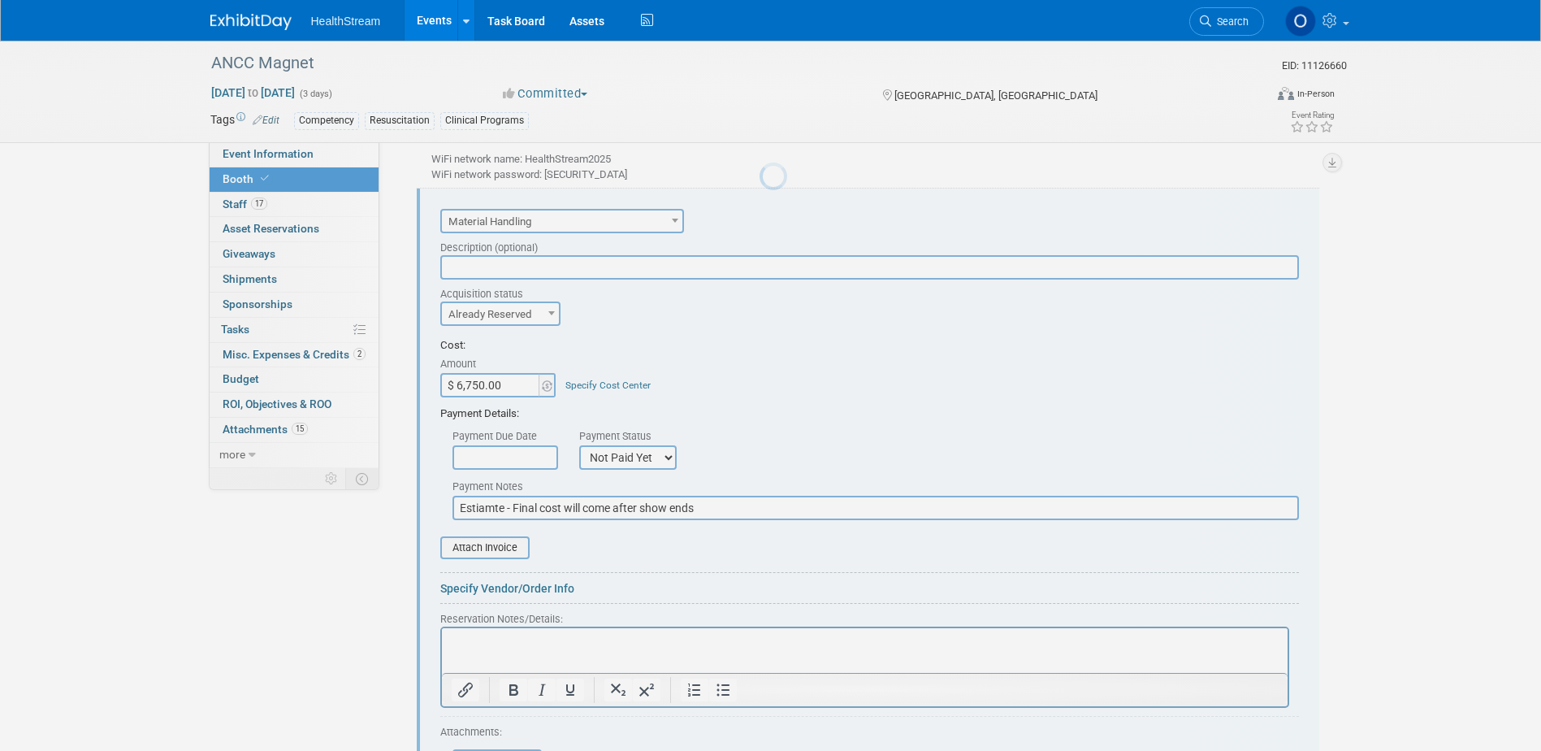
scroll to position [0, 0]
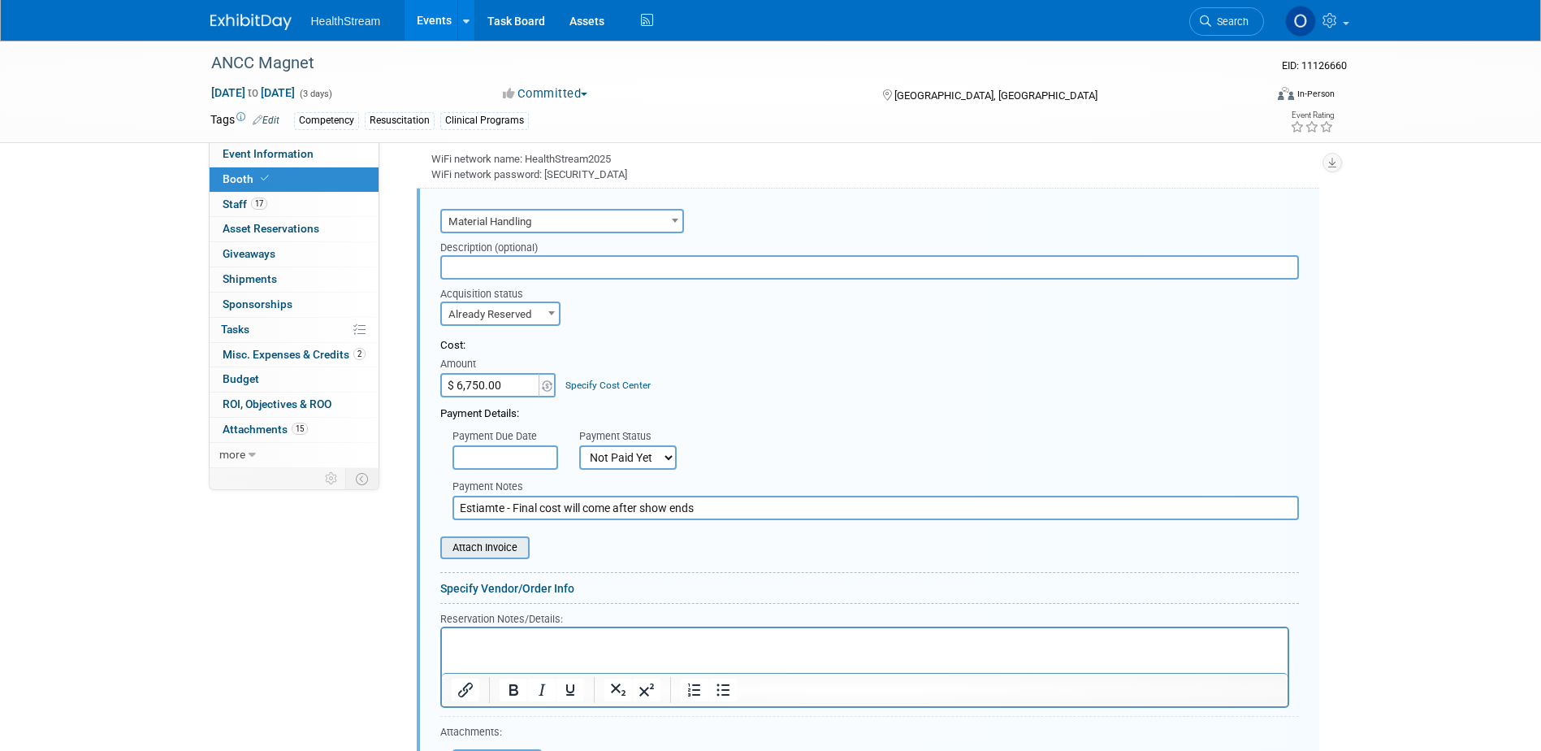
click at [508, 547] on input "file" at bounding box center [431, 547] width 193 height 19
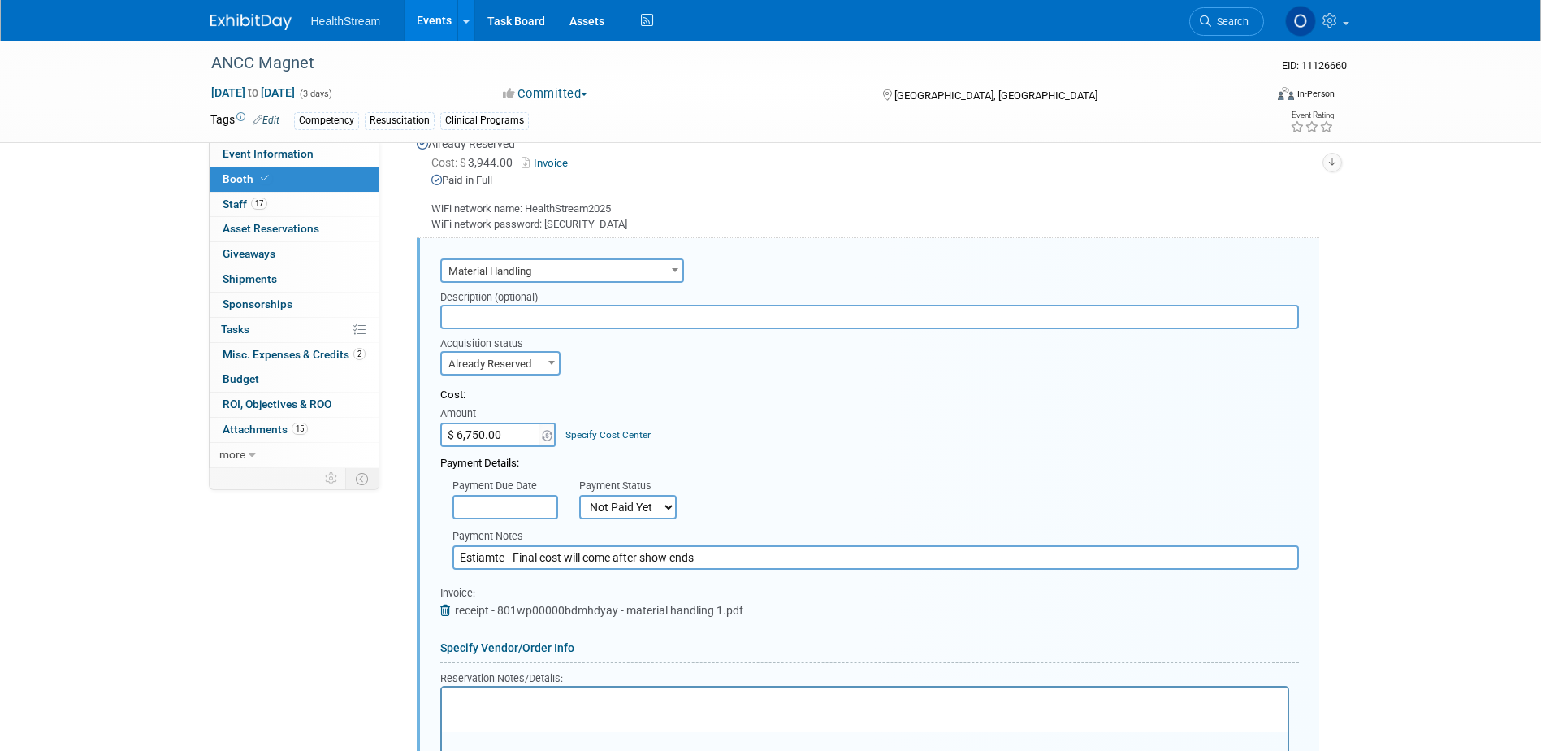
scroll to position [1400, 0]
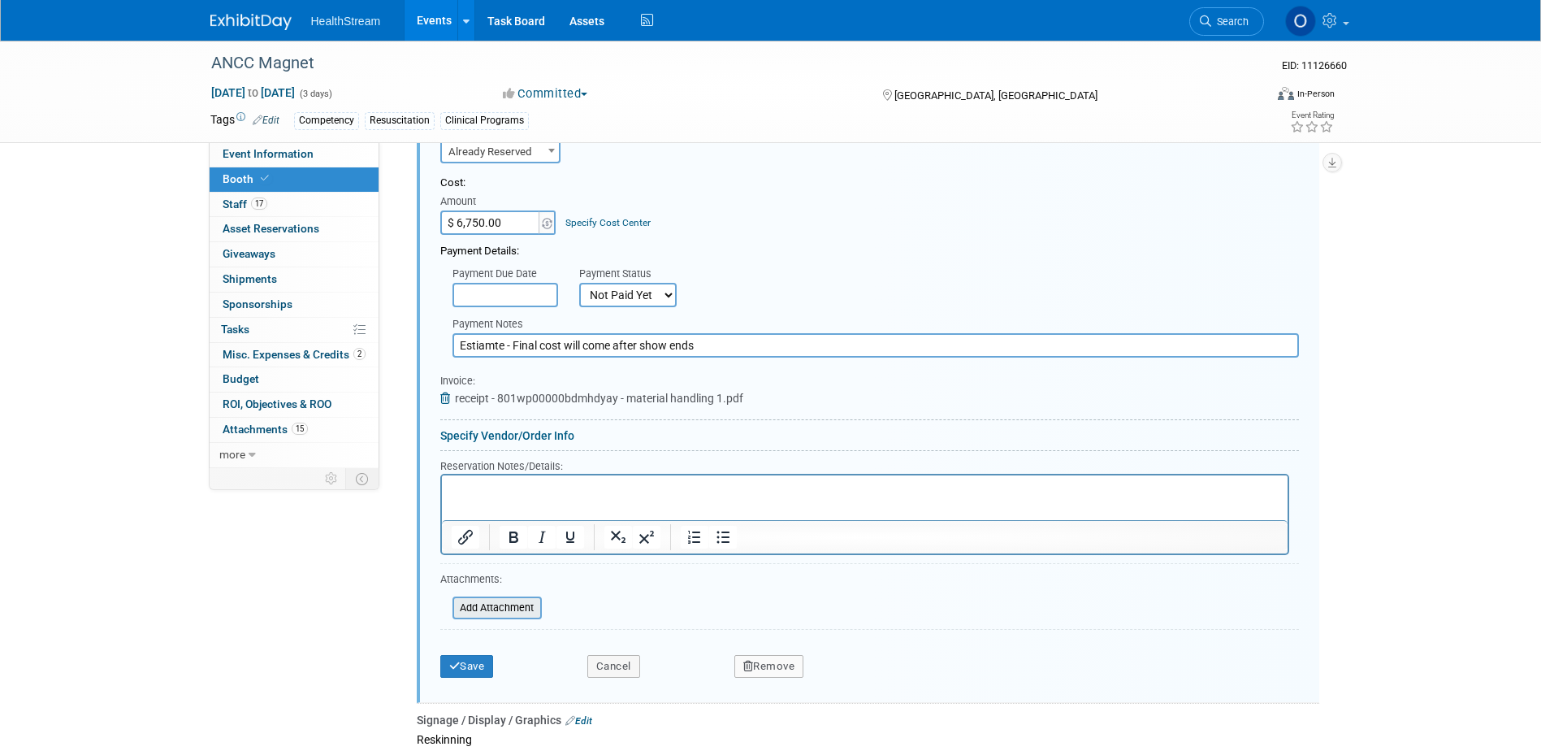
click at [477, 601] on input "file" at bounding box center [443, 607] width 193 height 19
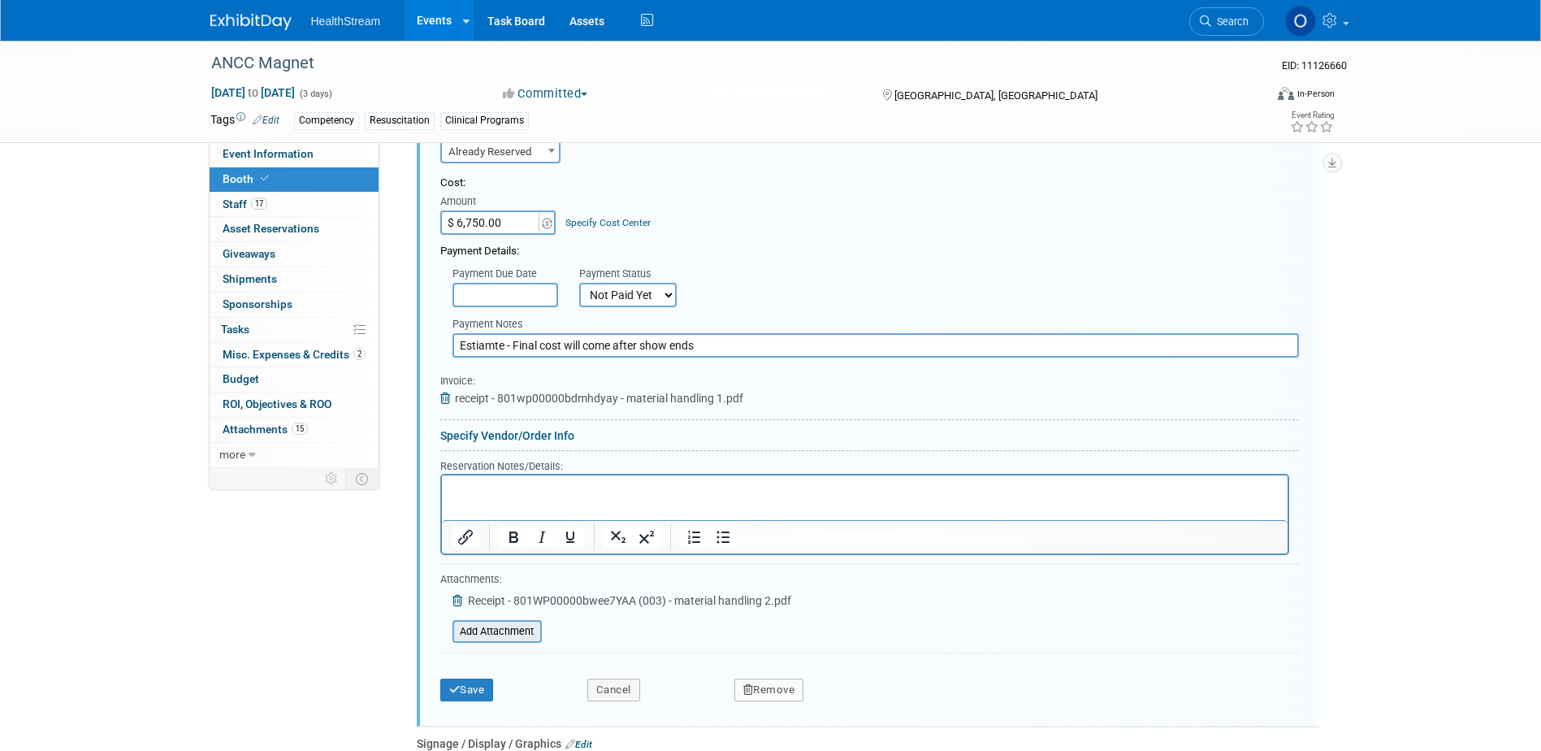
click at [489, 625] on input "file" at bounding box center [443, 630] width 193 height 19
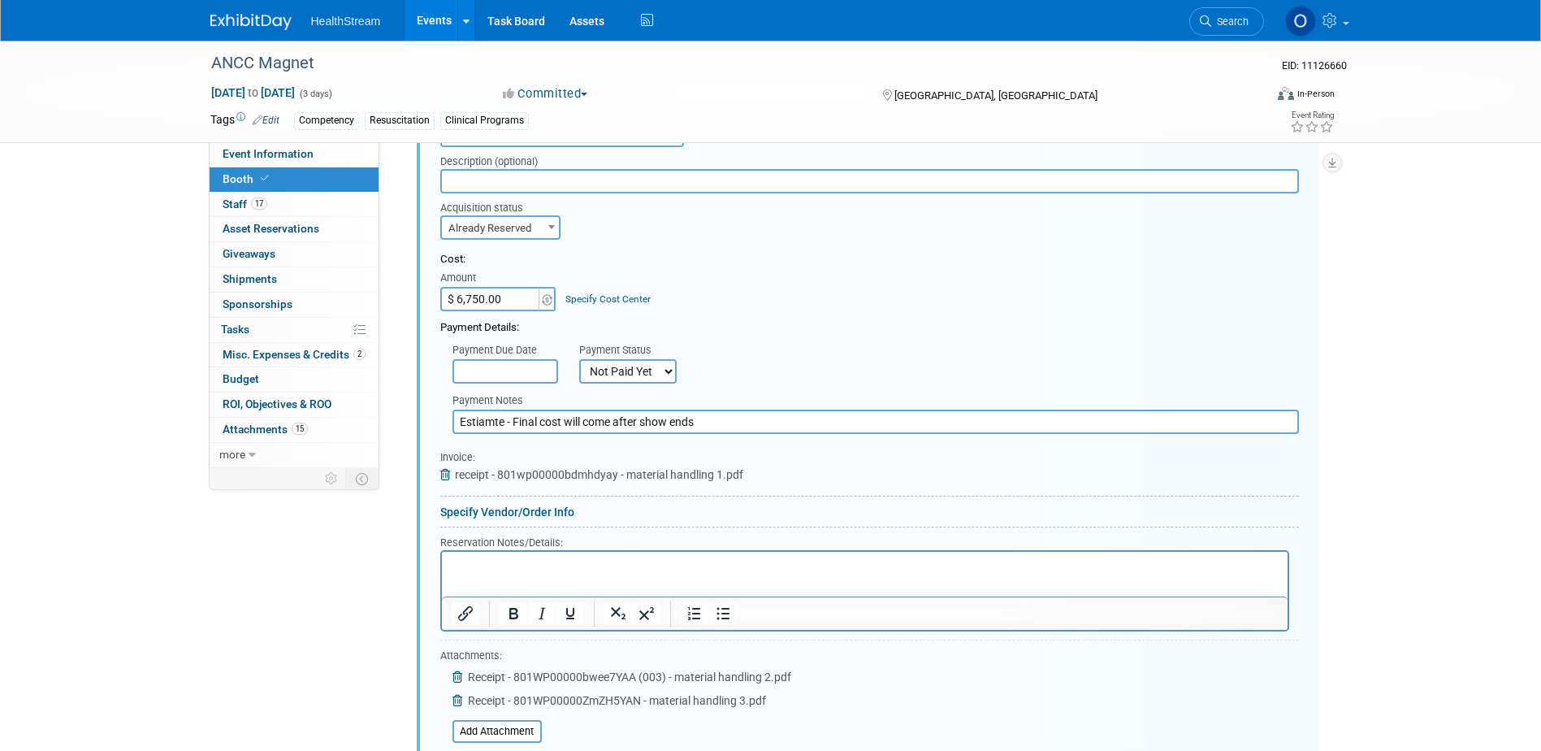
scroll to position [1319, 0]
click at [564, 367] on div "Payment Due Date" at bounding box center [503, 365] width 127 height 46
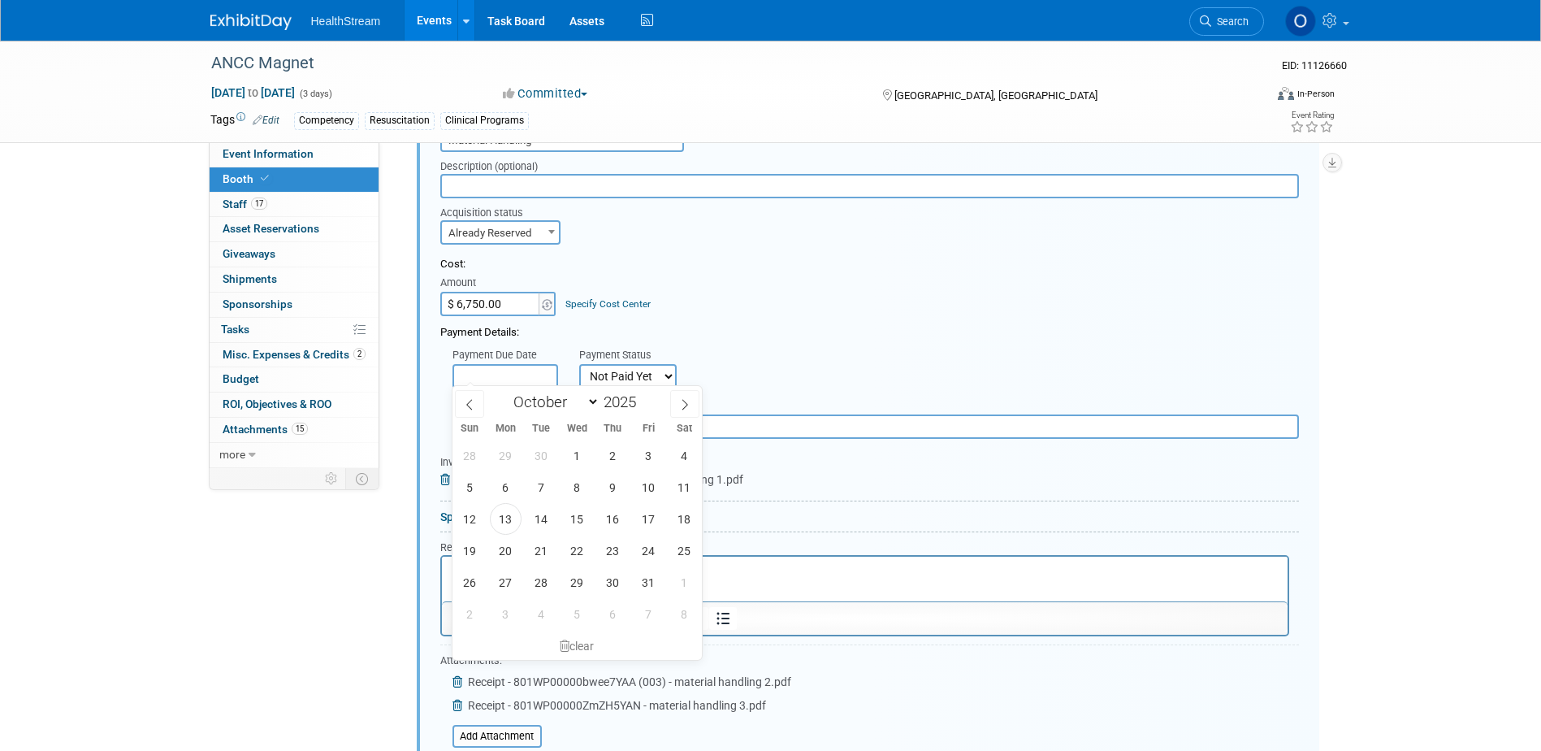
click at [540, 369] on input "text" at bounding box center [505, 376] width 106 height 24
click at [634, 370] on select "Not Paid Yet Partially Paid Paid in Full" at bounding box center [627, 376] width 97 height 24
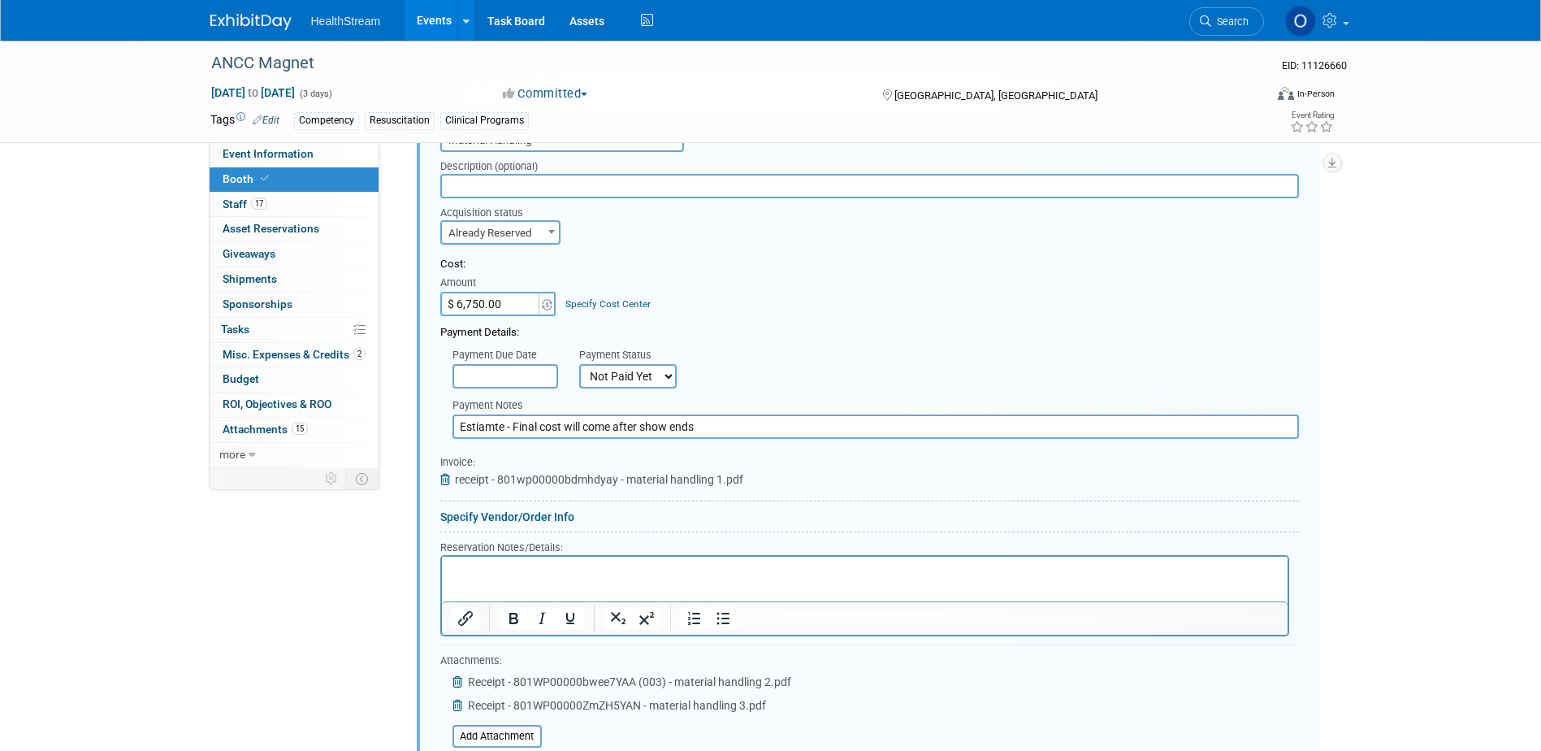
select select "1"
click at [579, 364] on select "Not Paid Yet Partially Paid Paid in Full" at bounding box center [627, 376] width 97 height 24
click at [496, 298] on input "$ 6,750.00" at bounding box center [491, 304] width 102 height 24
type input "$ 6,551.54"
click at [986, 322] on div "Payment Details:" at bounding box center [869, 328] width 859 height 24
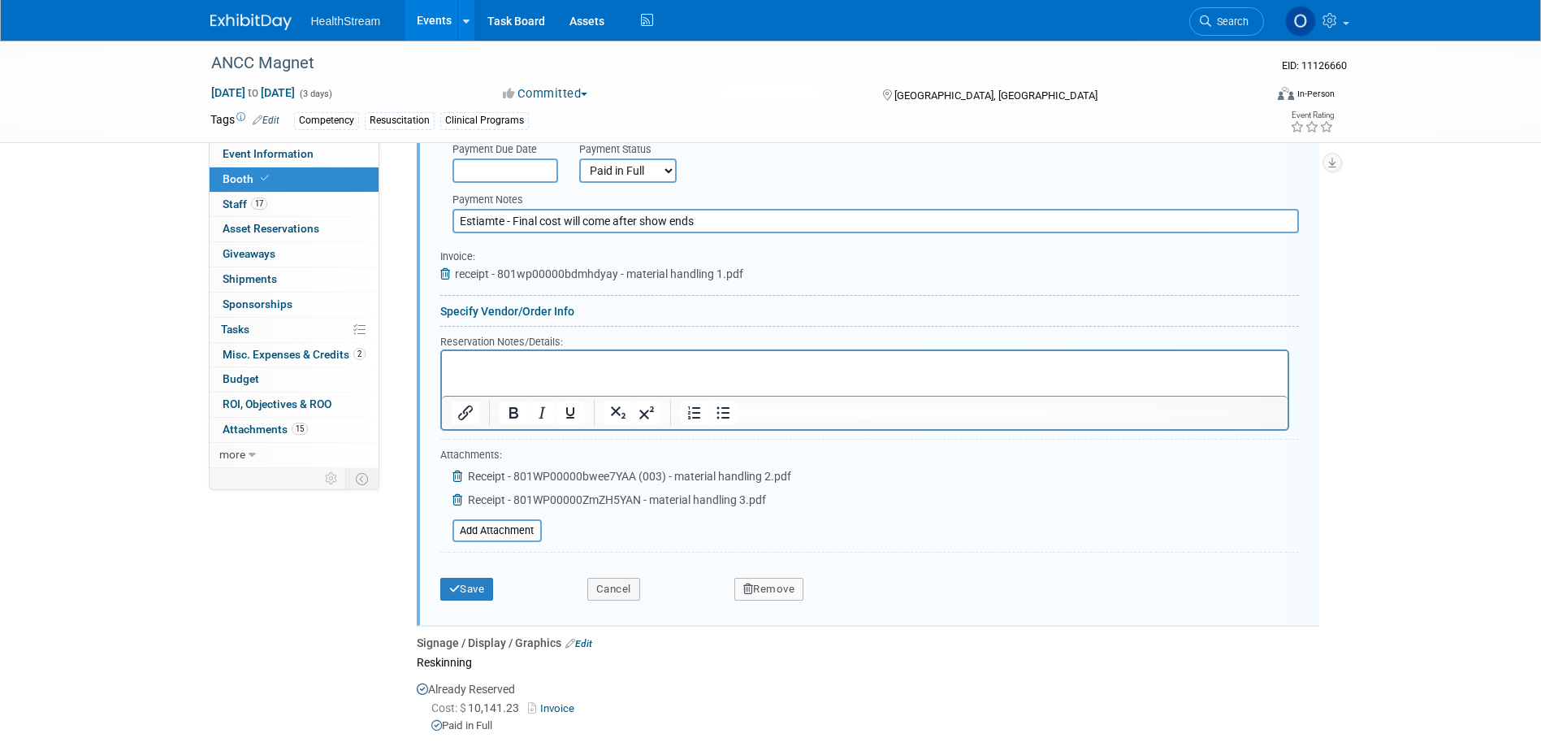
scroll to position [1644, 0]
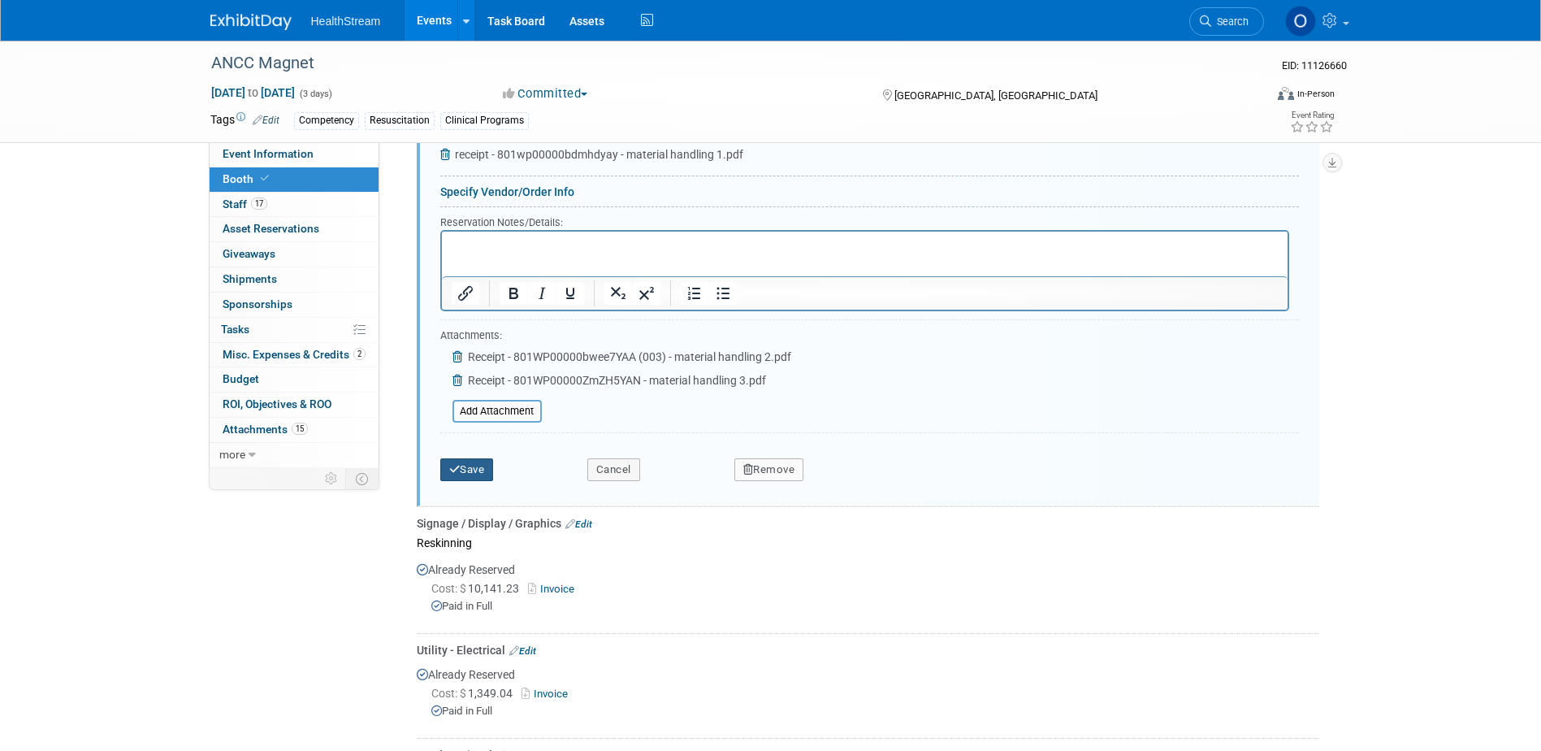
click at [488, 470] on button "Save" at bounding box center [467, 469] width 54 height 23
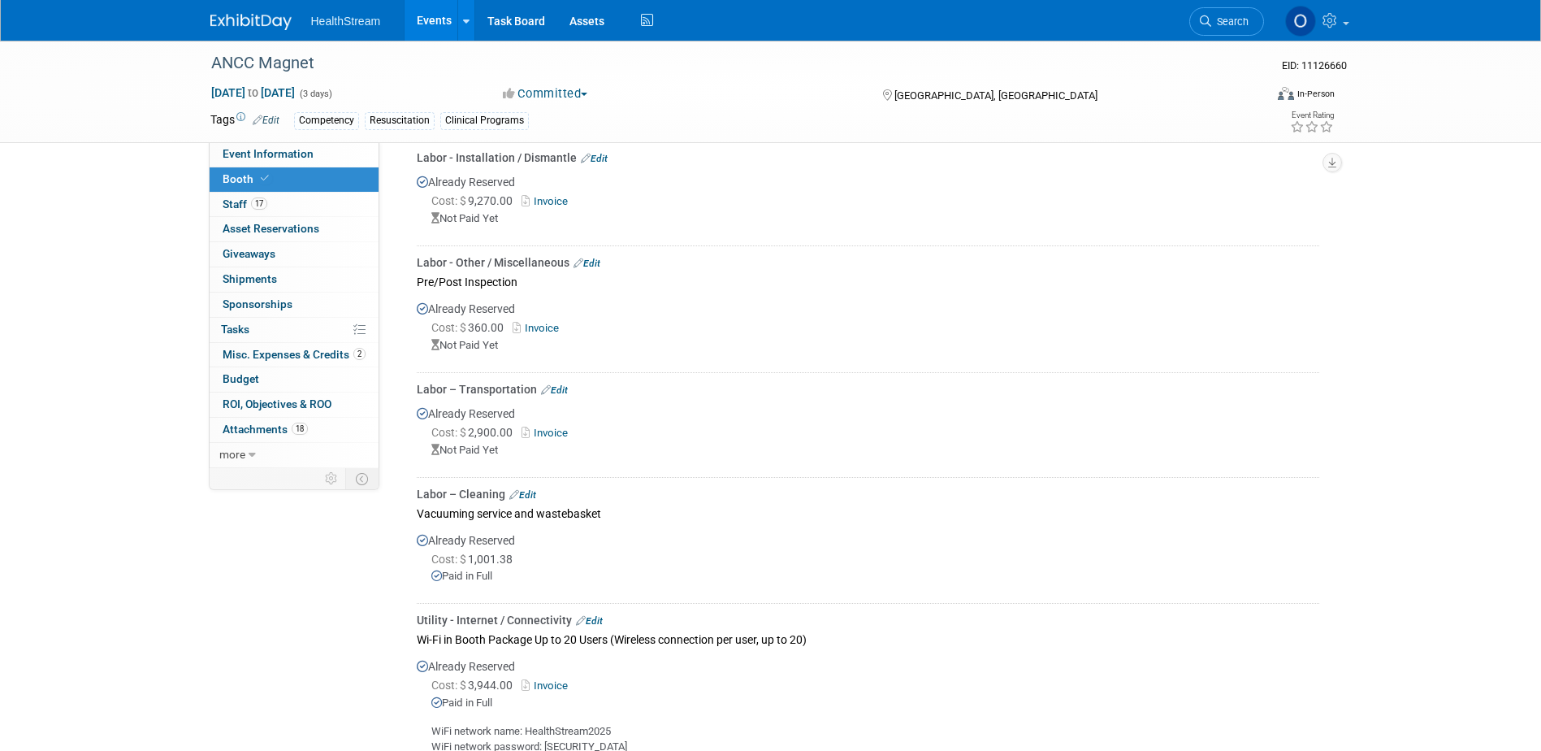
scroll to position [422, 0]
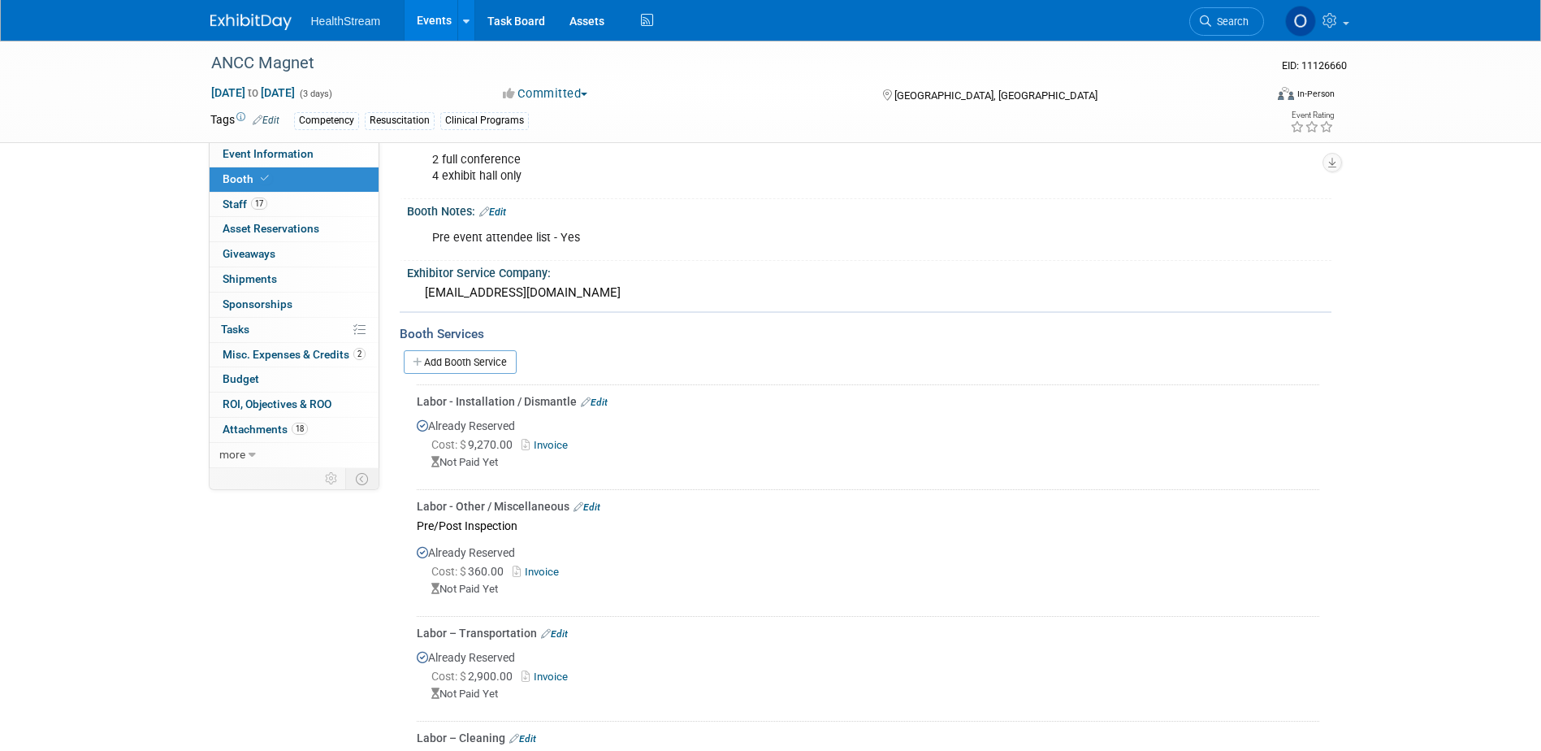
click at [601, 398] on link "Edit" at bounding box center [594, 401] width 27 height 11
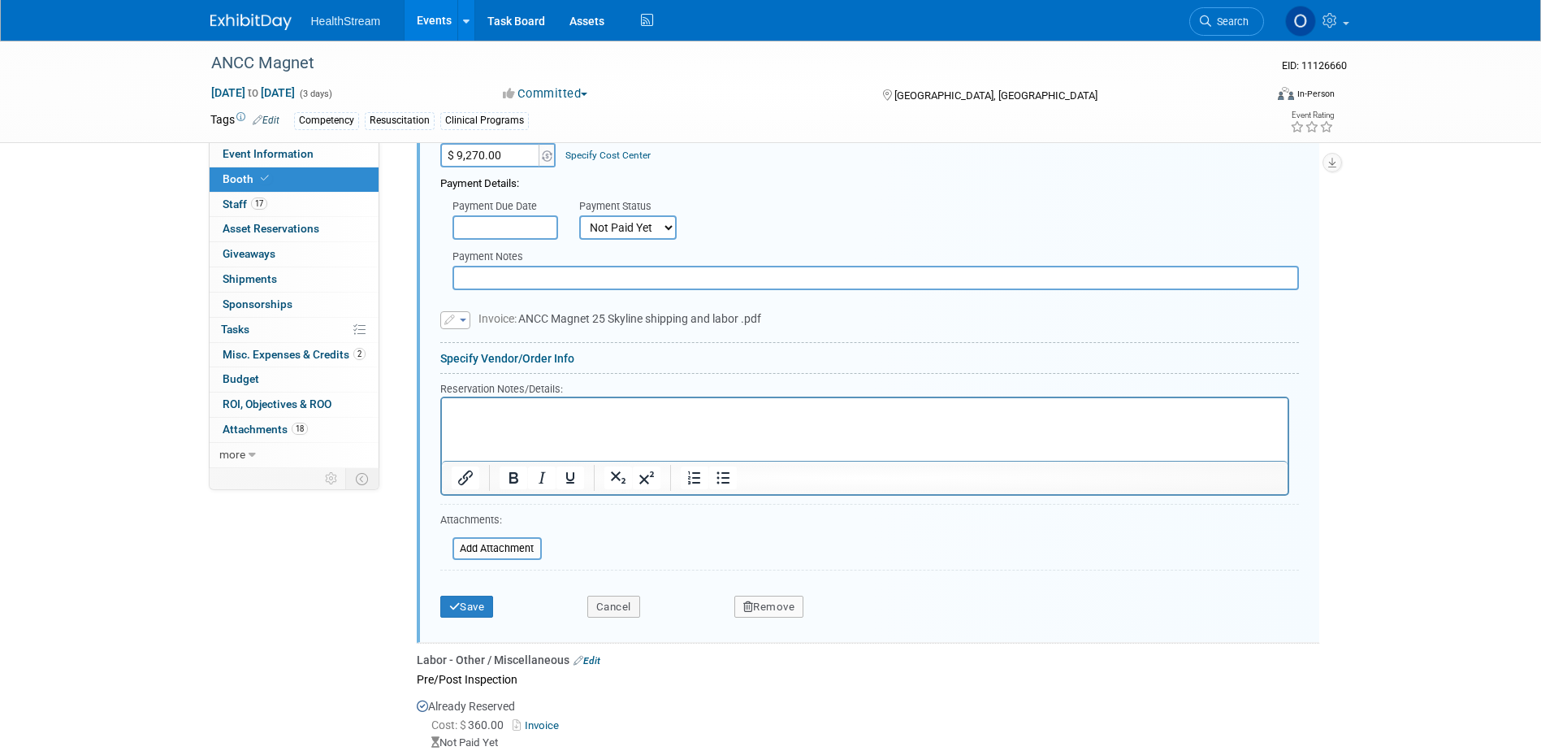
scroll to position [866, 0]
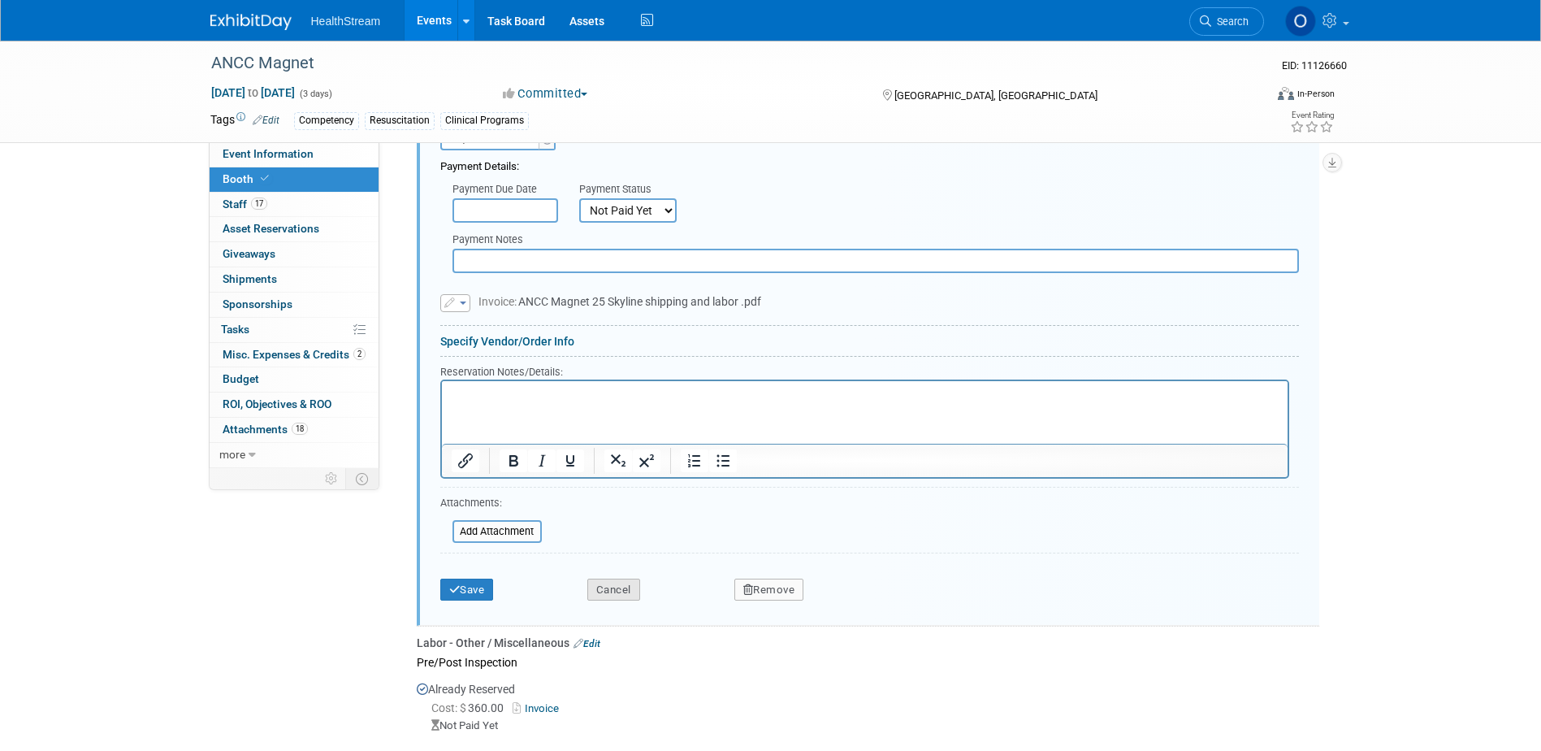
click at [591, 582] on button "Cancel" at bounding box center [613, 589] width 53 height 23
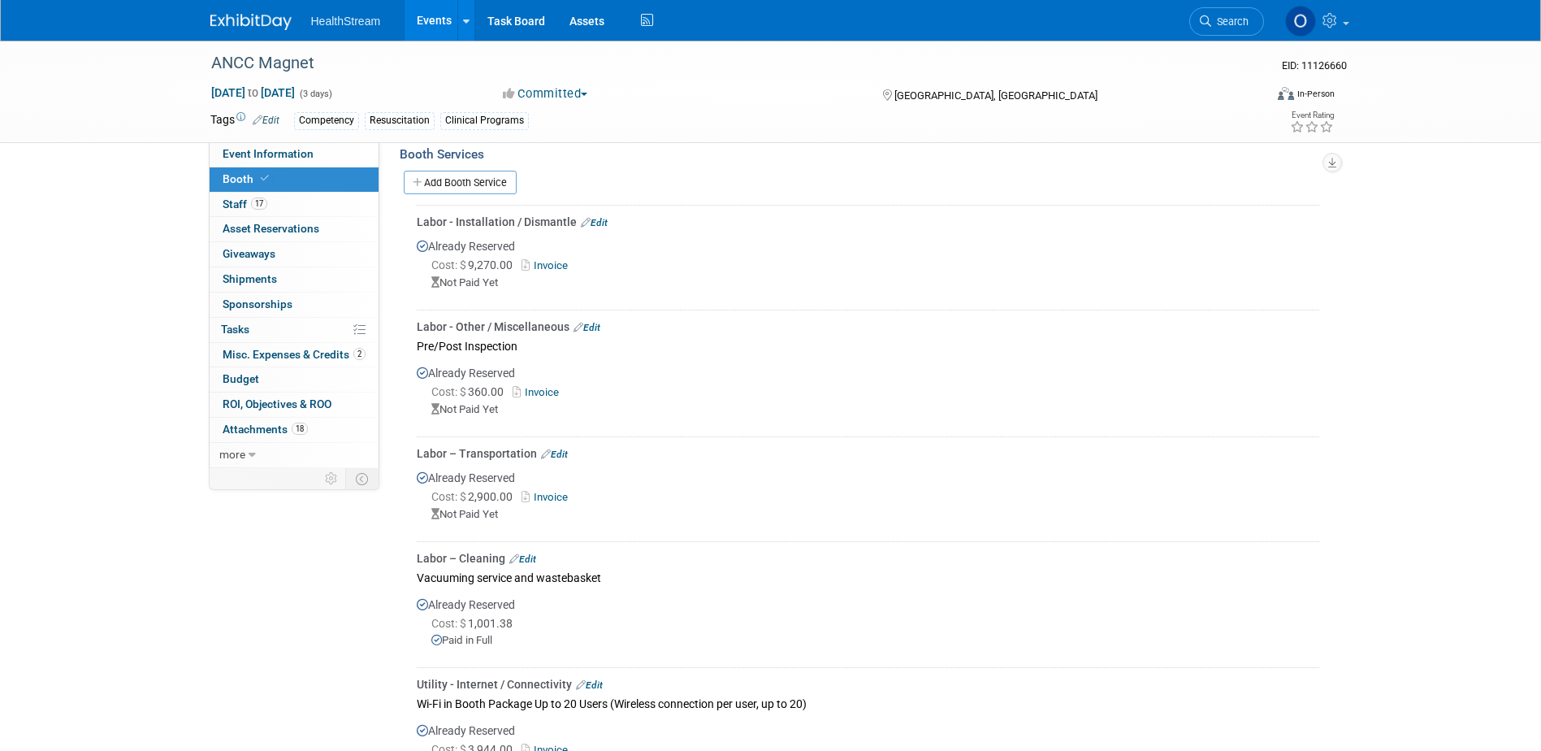
scroll to position [260, 0]
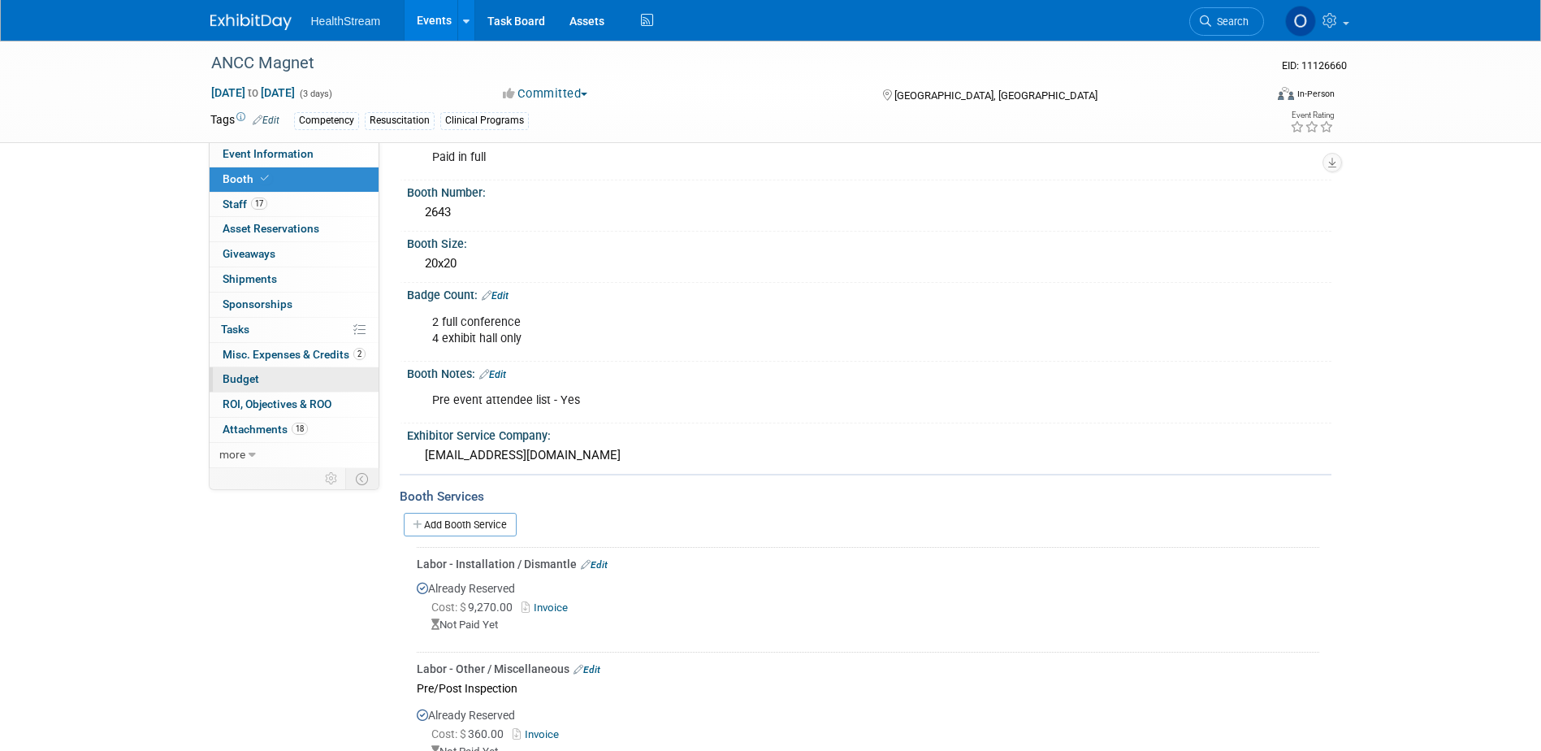
click at [275, 378] on link "Budget" at bounding box center [294, 379] width 169 height 24
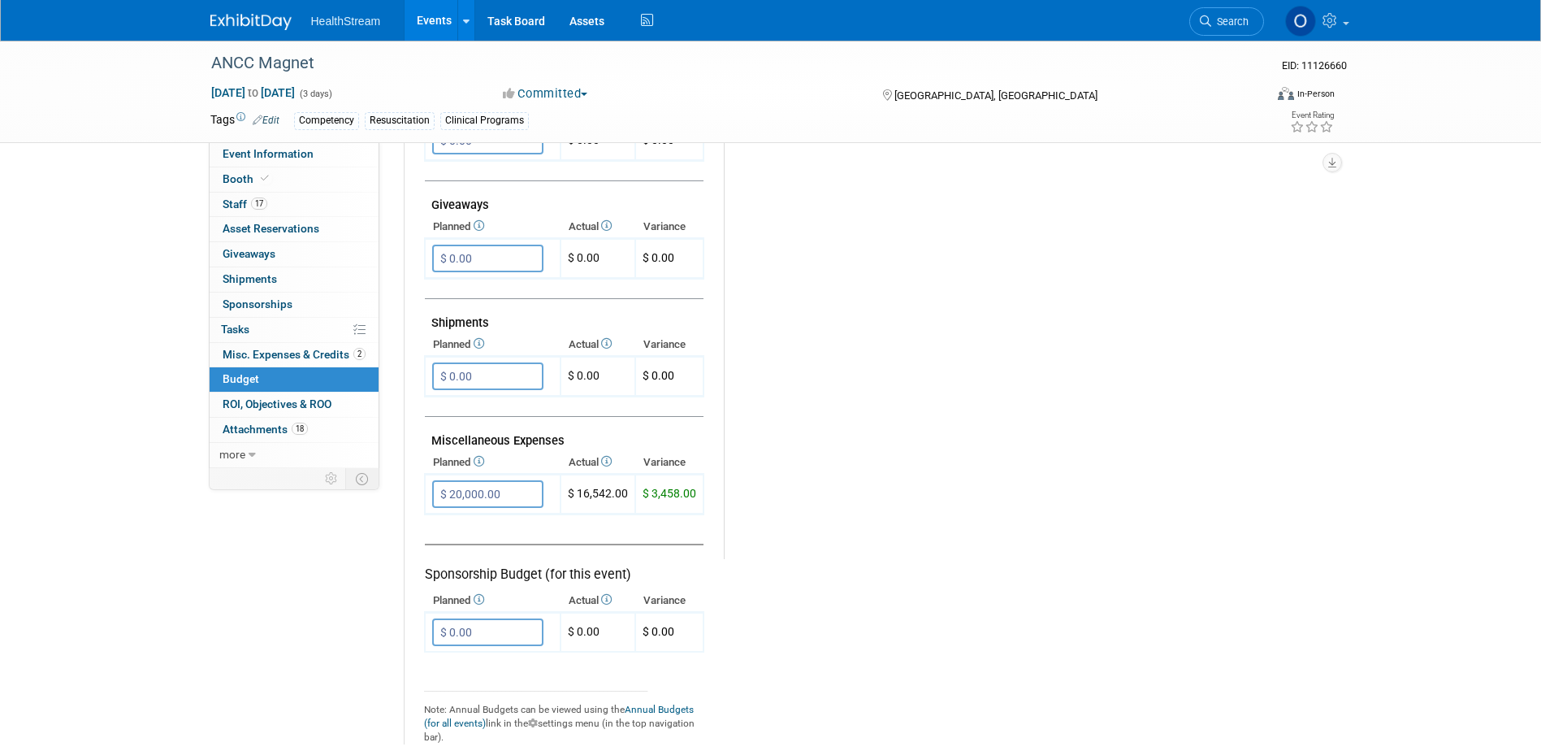
scroll to position [585, 0]
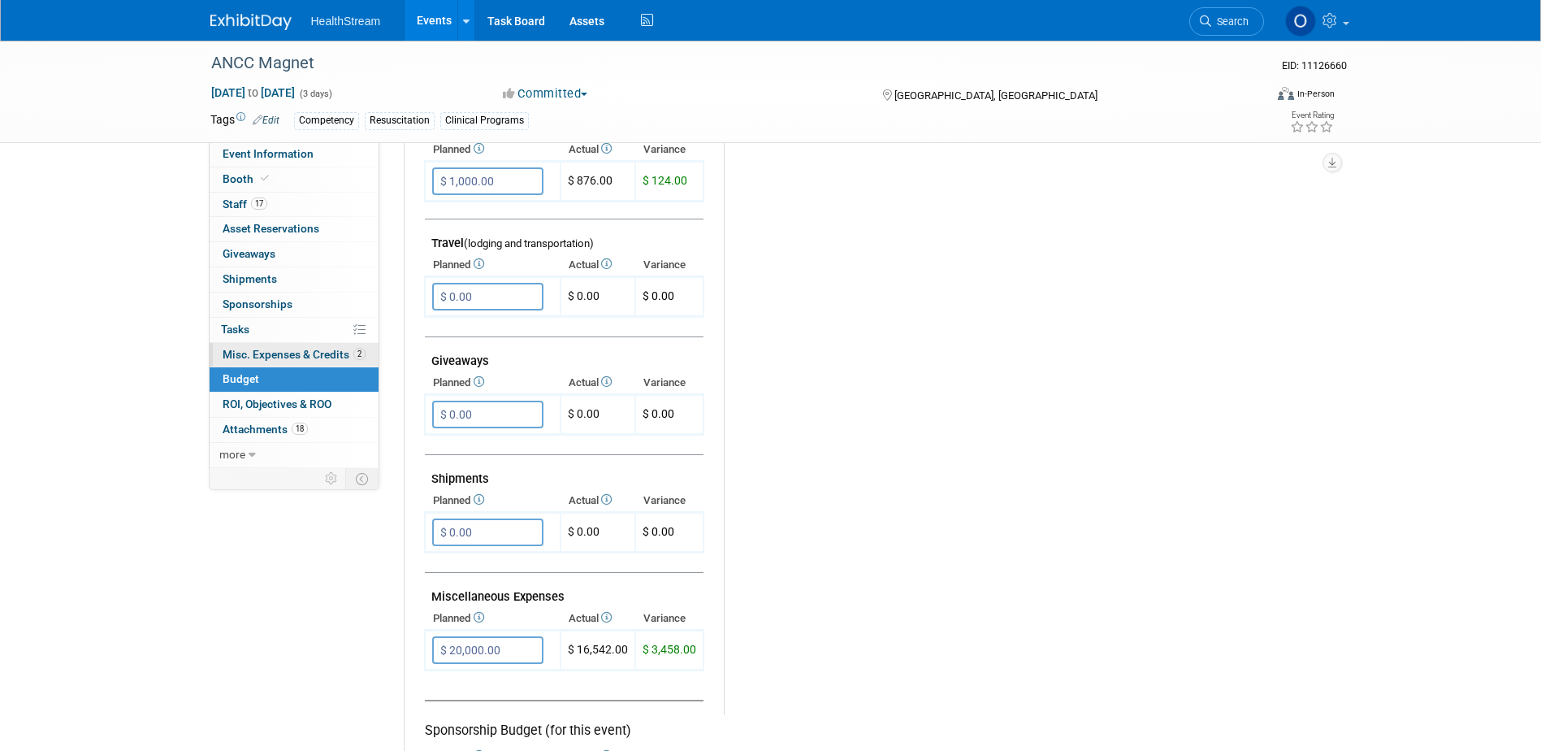
click at [260, 353] on span "Misc. Expenses & Credits 2" at bounding box center [294, 354] width 143 height 13
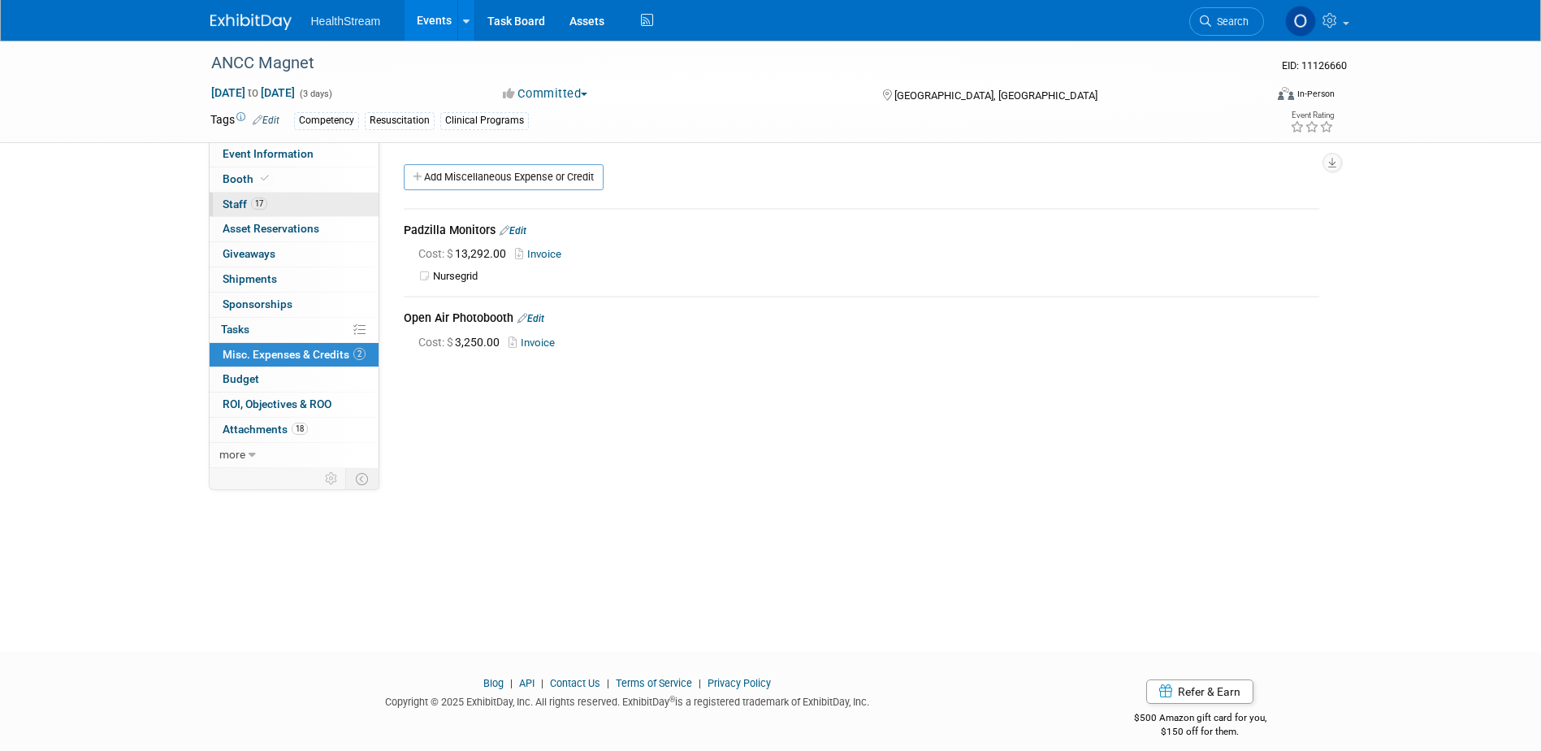
click at [298, 198] on link "17 Staff 17" at bounding box center [294, 205] width 169 height 24
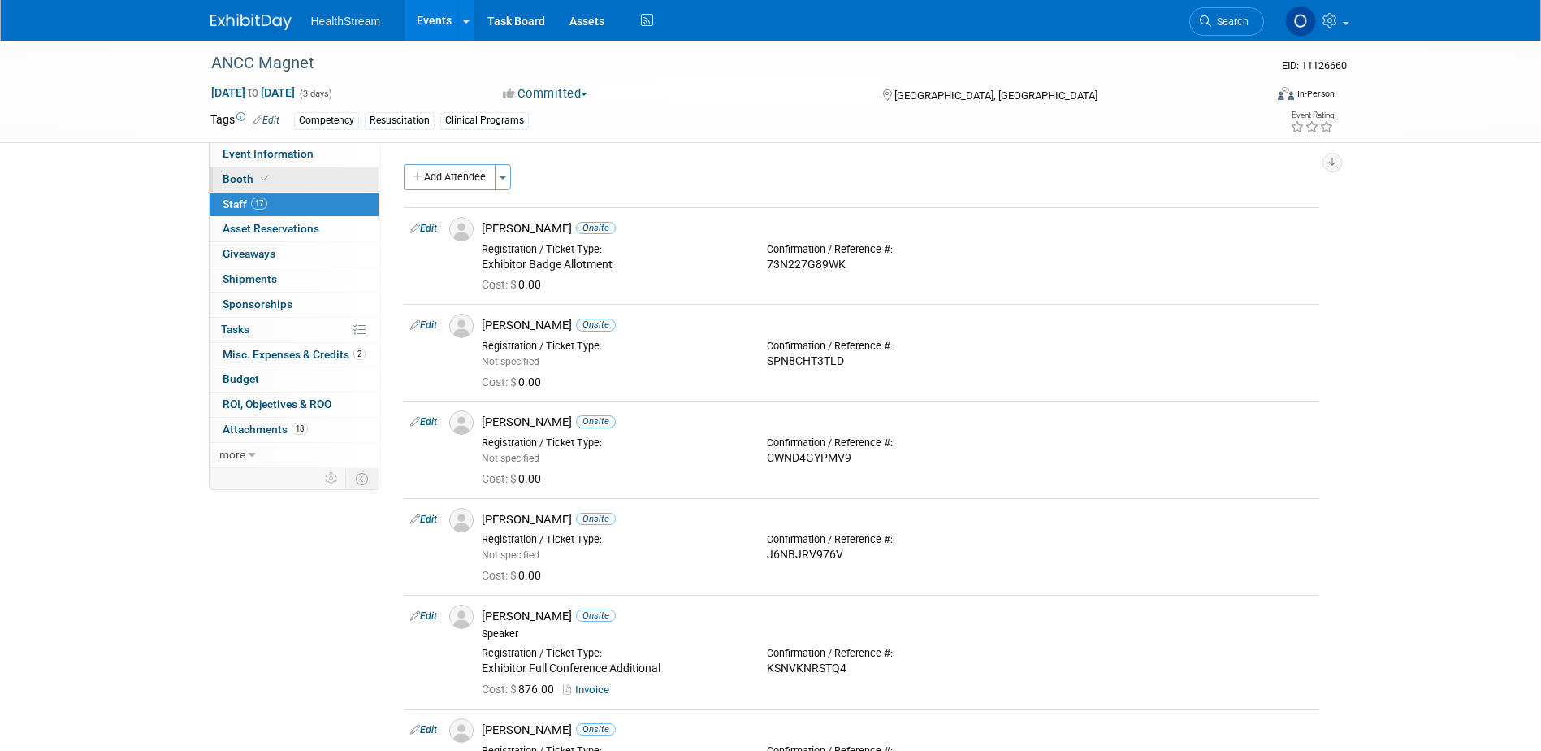
click at [307, 172] on link "Booth" at bounding box center [294, 179] width 169 height 24
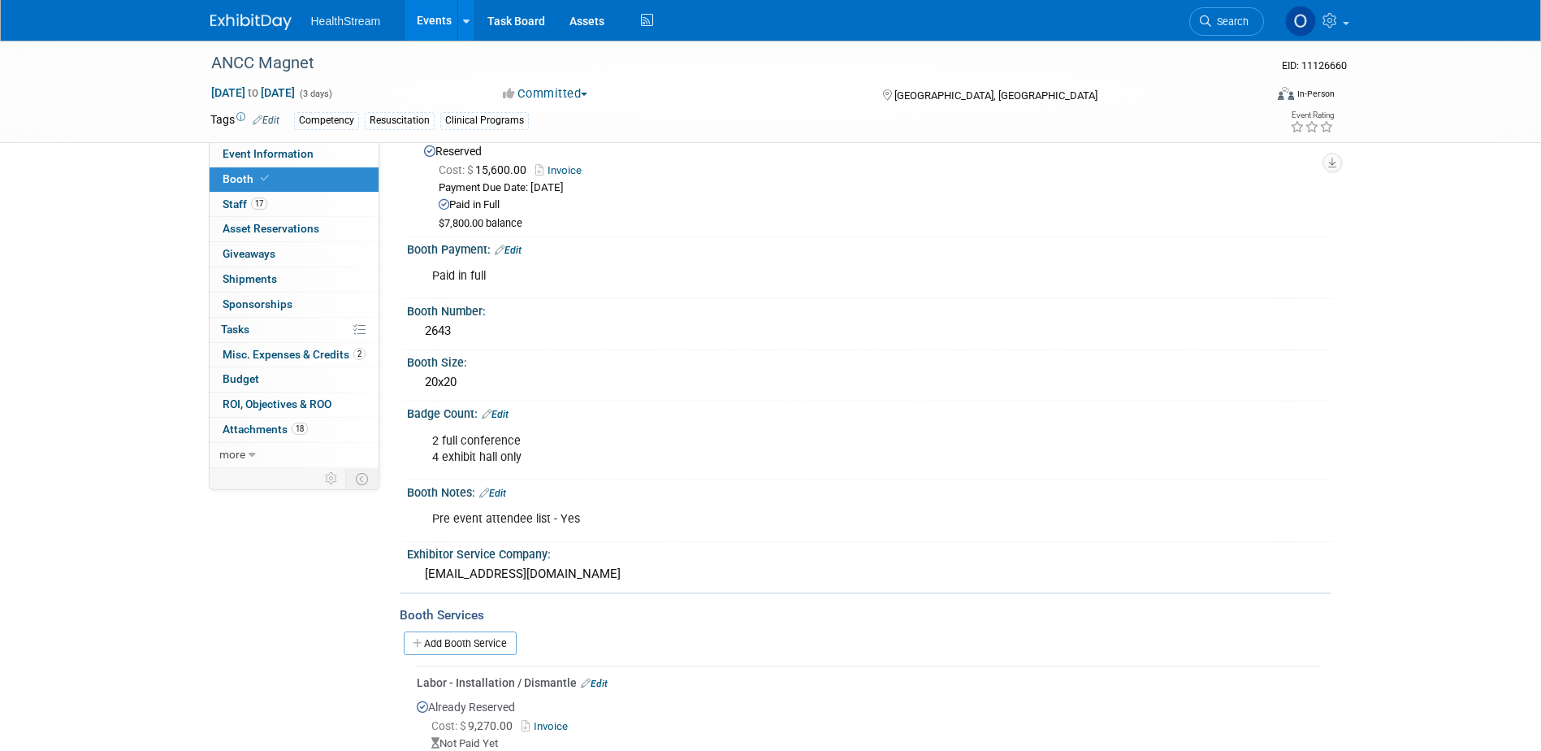
scroll to position [162, 0]
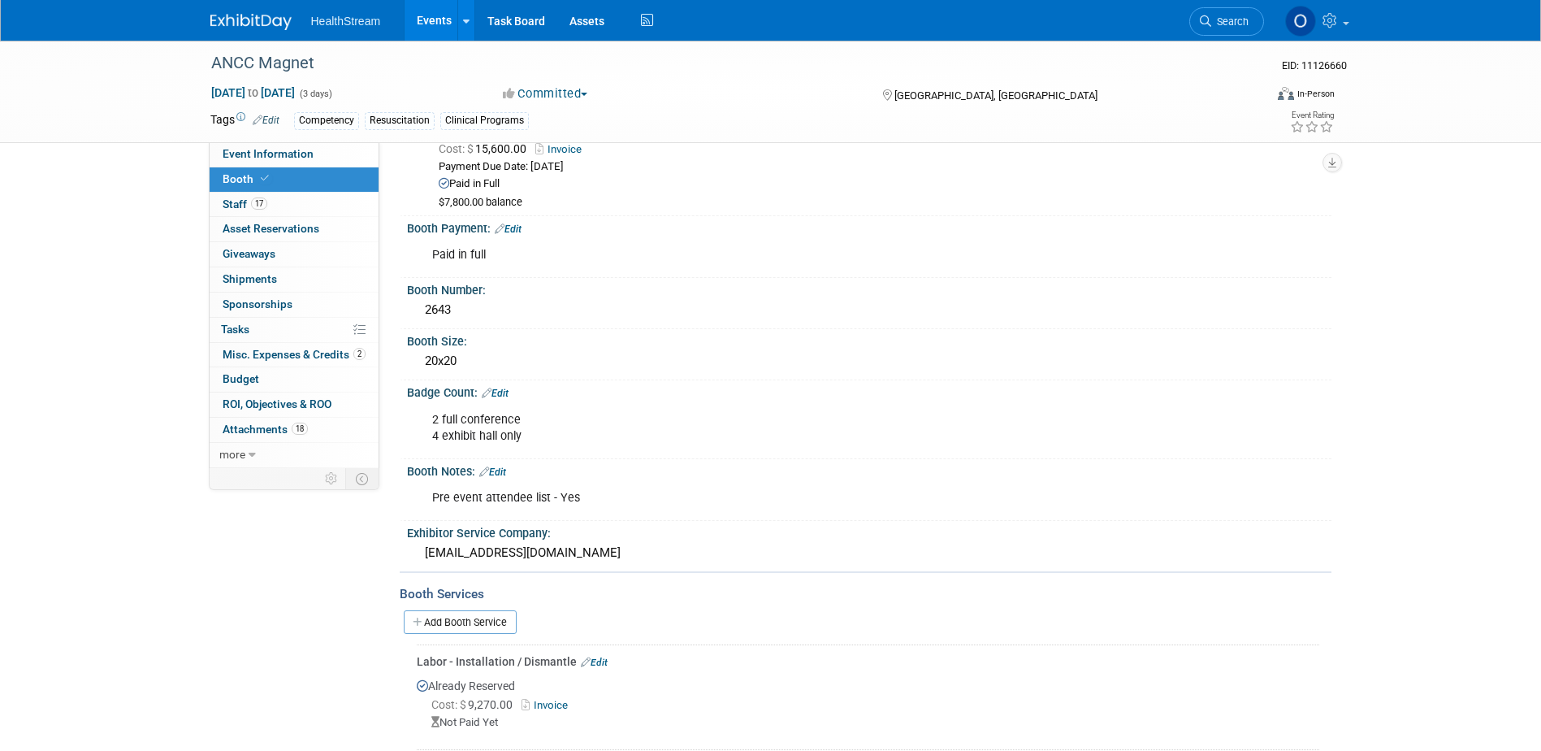
click at [506, 387] on link "Edit" at bounding box center [495, 392] width 27 height 11
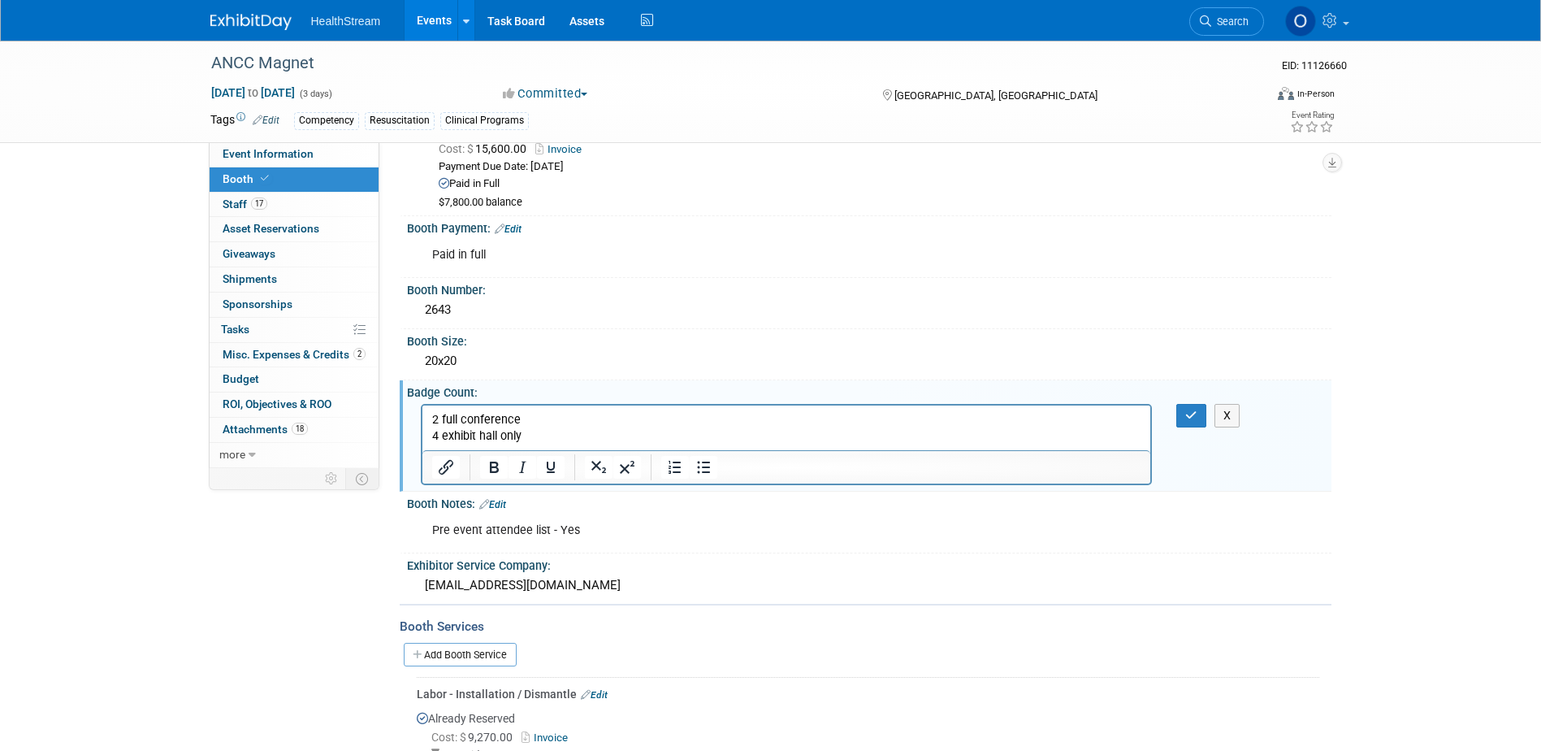
scroll to position [0, 0]
click at [1218, 411] on button "X" at bounding box center [1227, 416] width 26 height 24
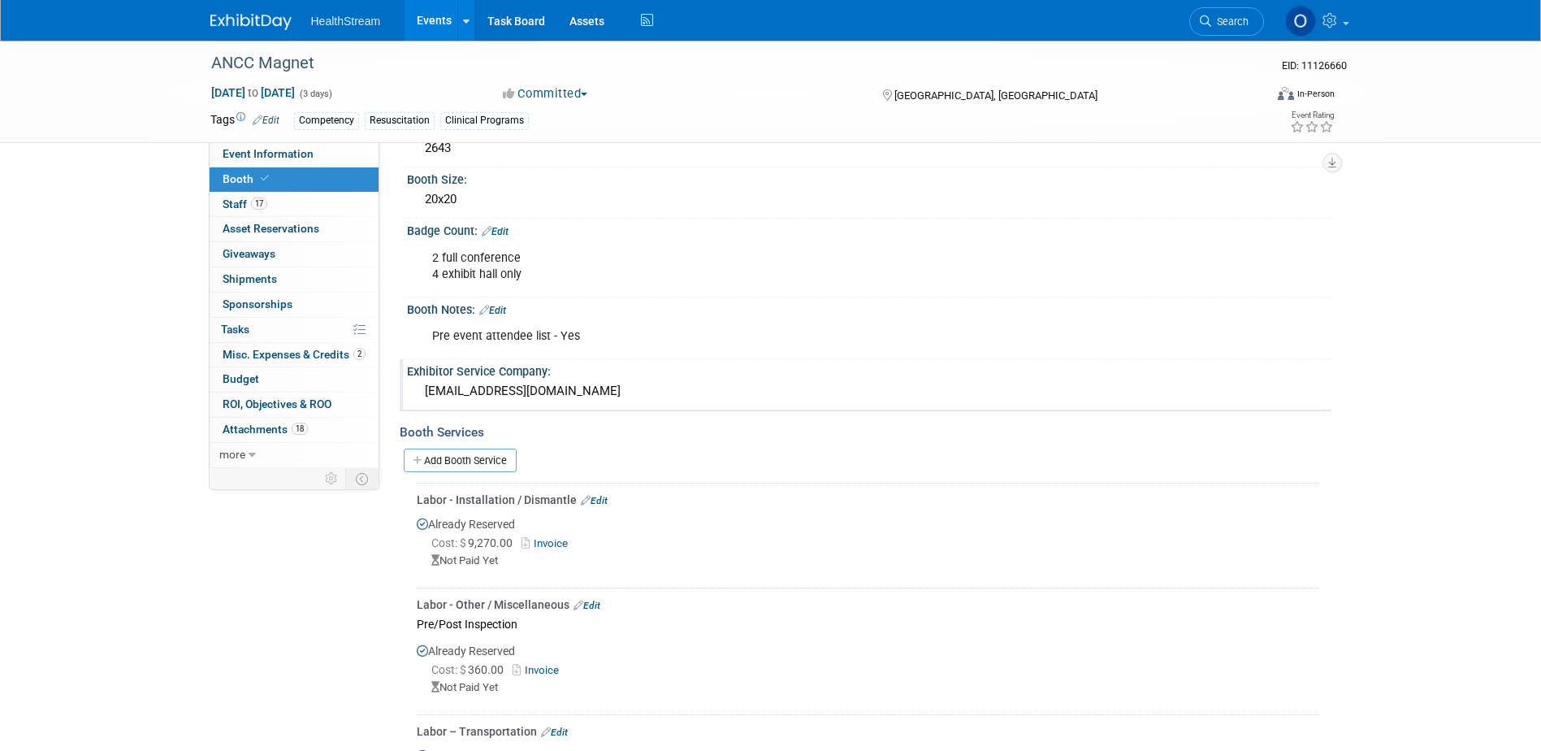
scroll to position [325, 0]
click at [489, 304] on icon at bounding box center [484, 309] width 10 height 11
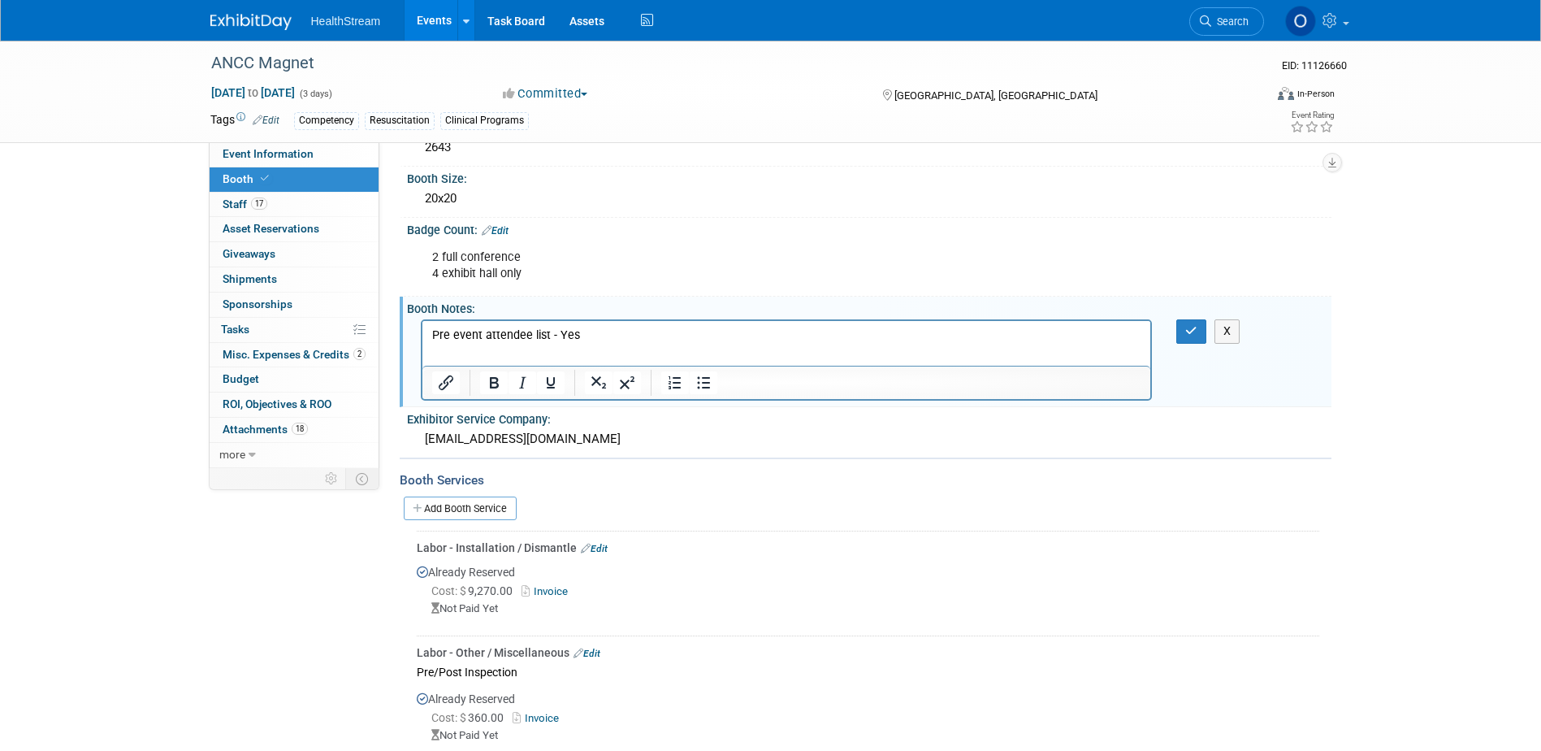
scroll to position [0, 0]
drag, startPoint x: 599, startPoint y: 333, endPoint x: 555, endPoint y: 330, distance: 44.0
click at [555, 330] on p "Pre event attendee list - Yes" at bounding box center [786, 335] width 710 height 16
click at [1187, 323] on button "button" at bounding box center [1191, 331] width 30 height 24
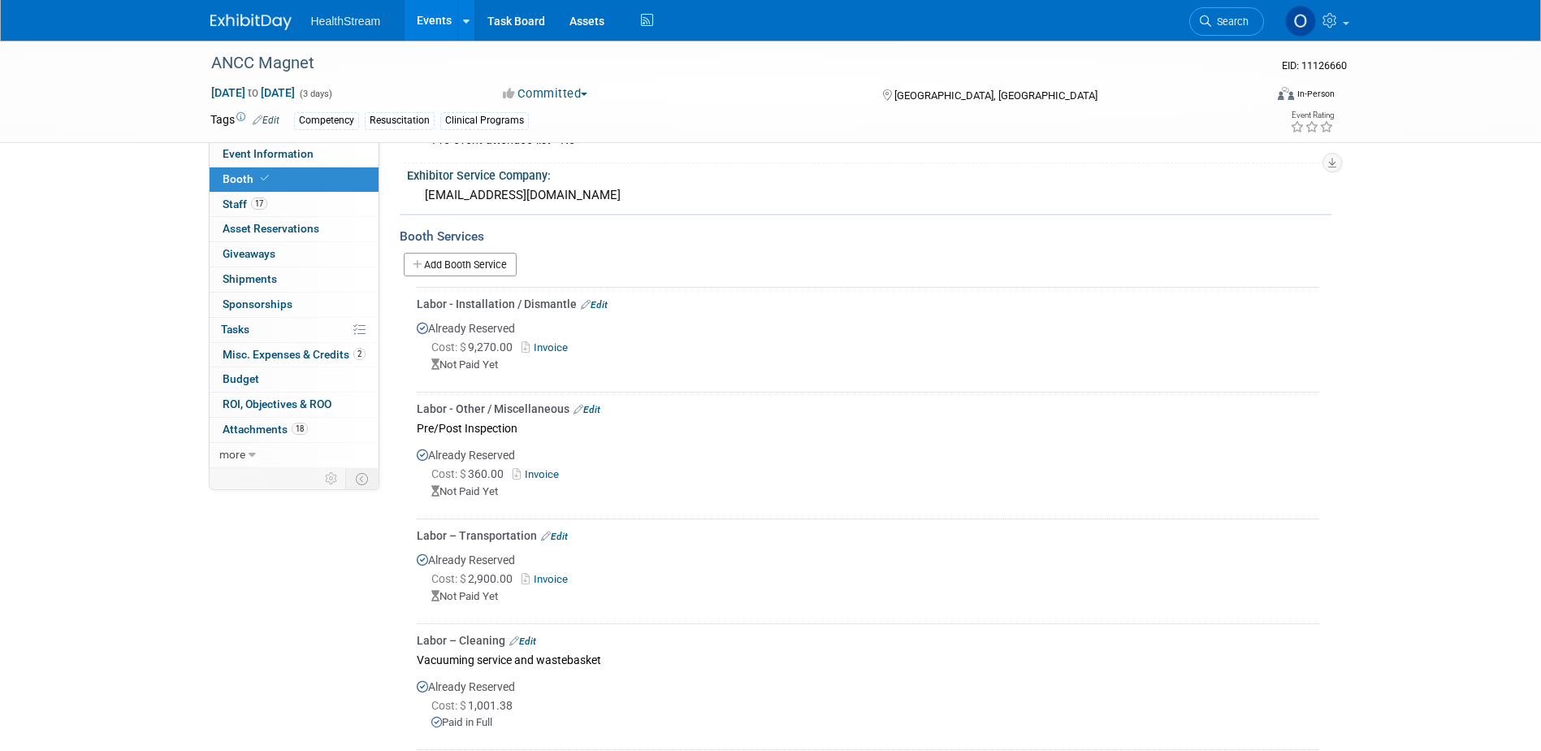
scroll to position [244, 0]
